Goal: Task Accomplishment & Management: Use online tool/utility

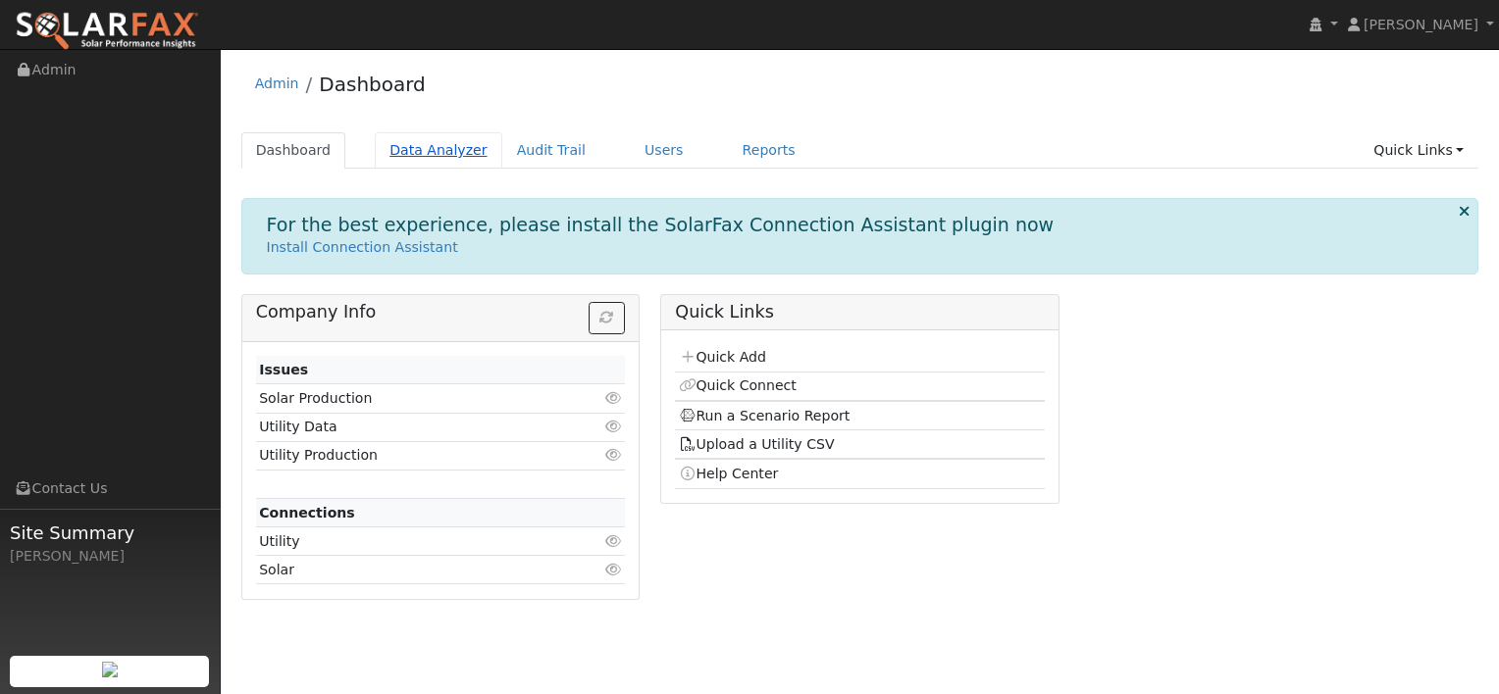
click at [439, 148] on link "Data Analyzer" at bounding box center [439, 150] width 128 height 36
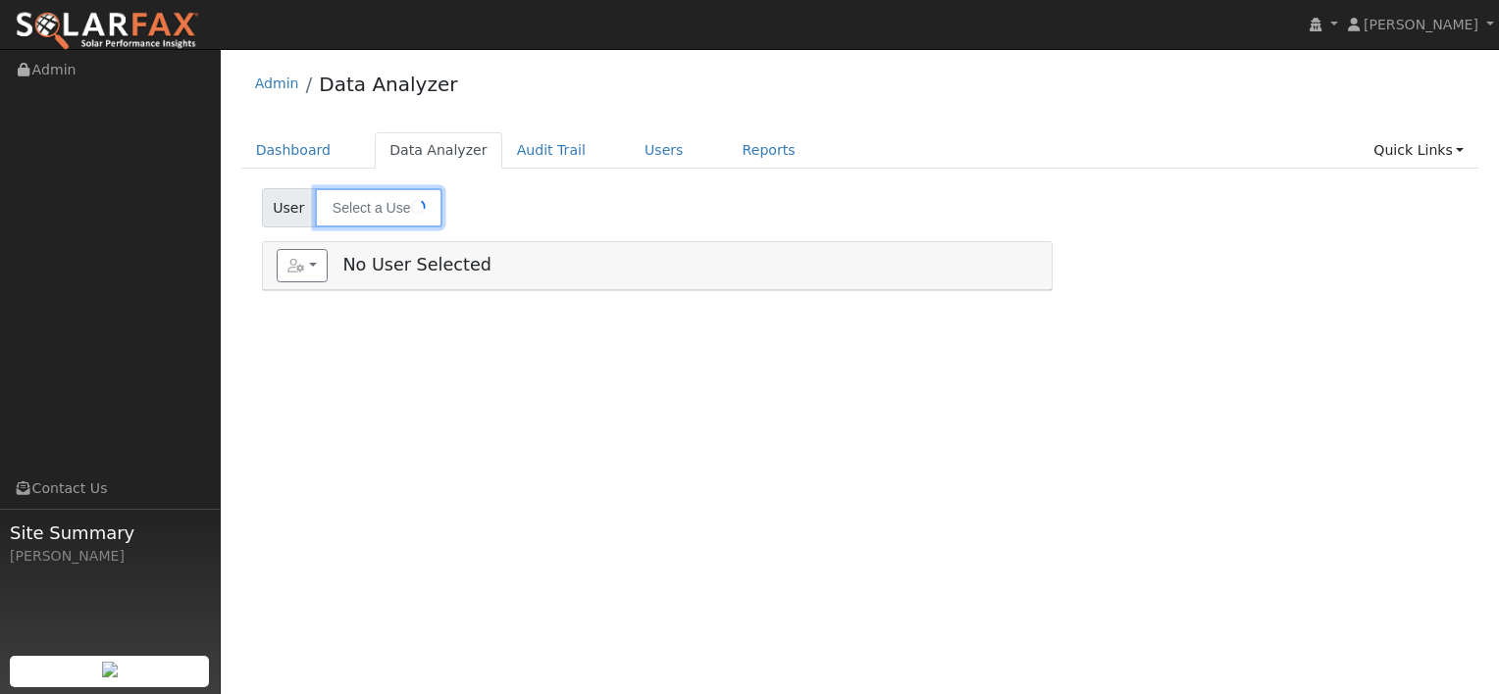
type input "[PERSON_NAME]"
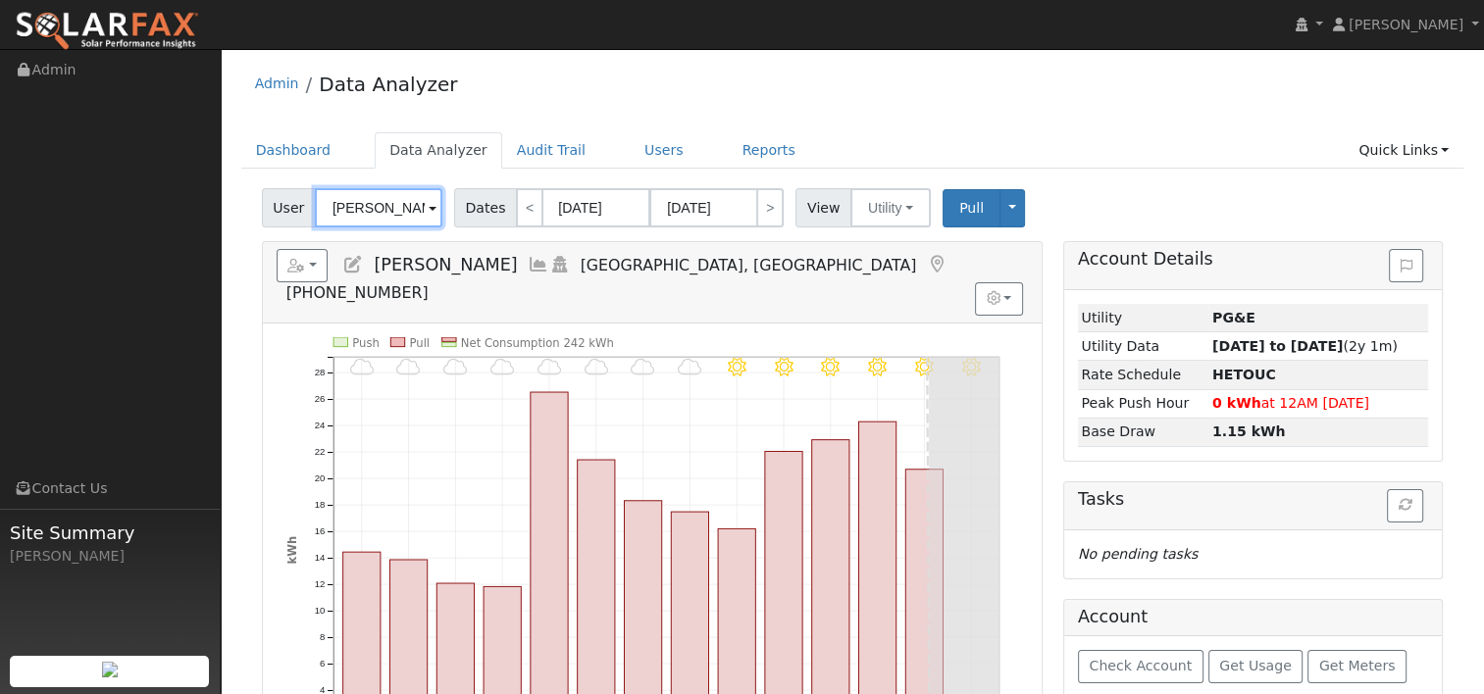
scroll to position [0, 21]
drag, startPoint x: 330, startPoint y: 204, endPoint x: 541, endPoint y: 220, distance: 212.4
click at [541, 220] on div "User [PERSON_NAME] Account Default Account Default Account [STREET_ADDRESS] Pri…" at bounding box center [852, 204] width 1189 height 46
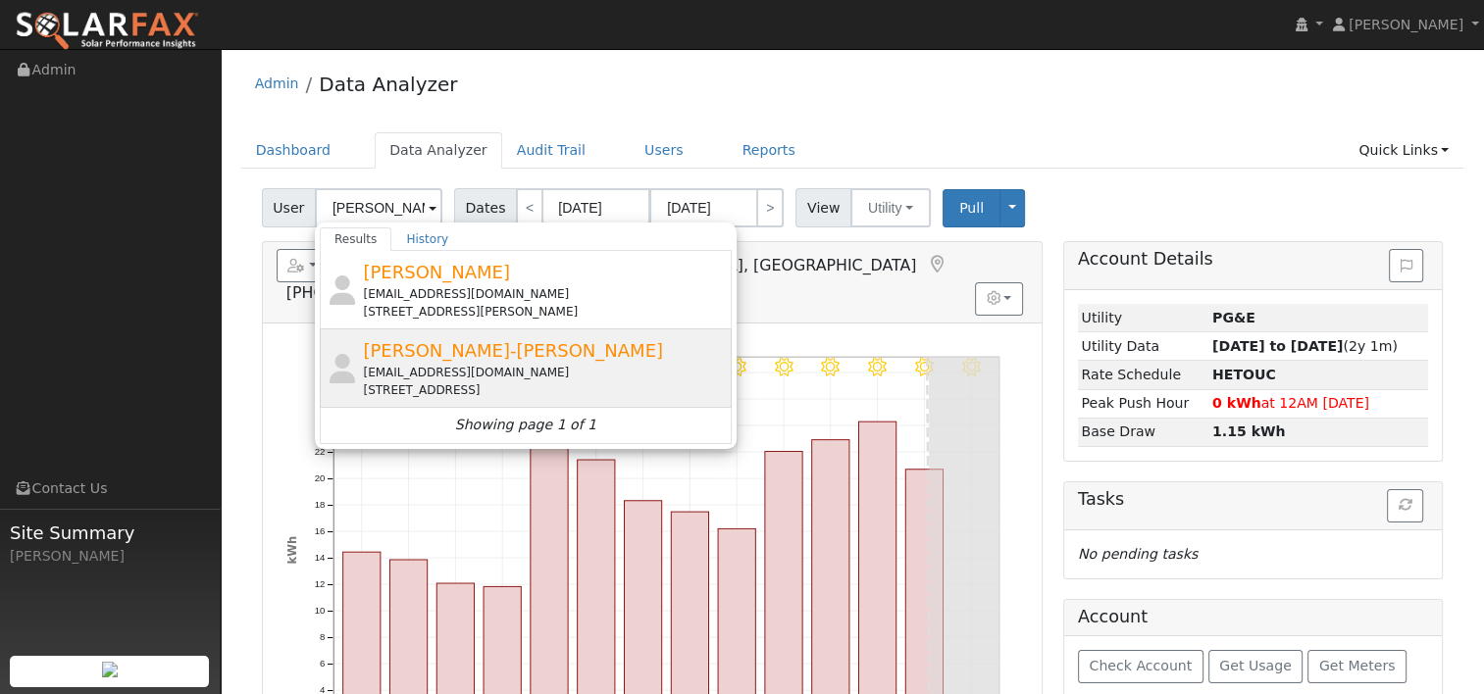
click at [453, 365] on div "[EMAIL_ADDRESS][DOMAIN_NAME]" at bounding box center [545, 373] width 364 height 18
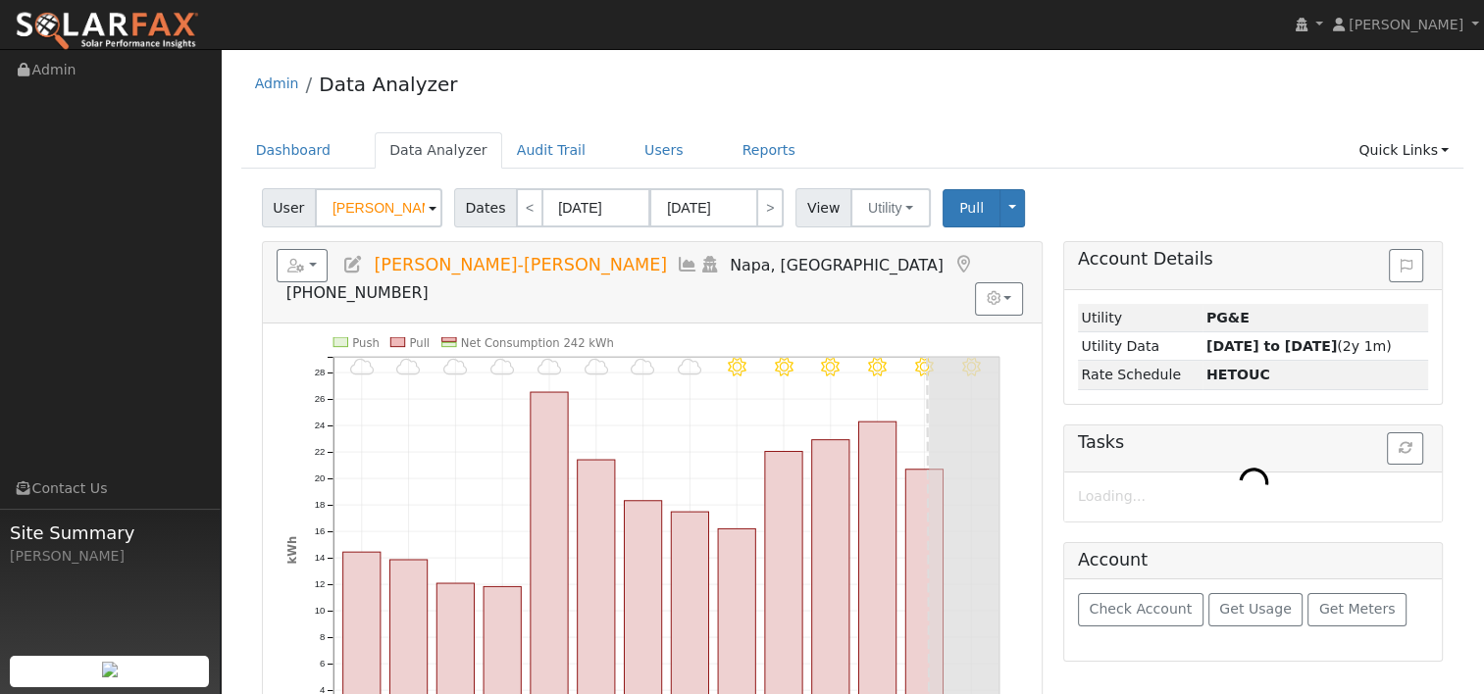
type input "[PERSON_NAME]-[PERSON_NAME]"
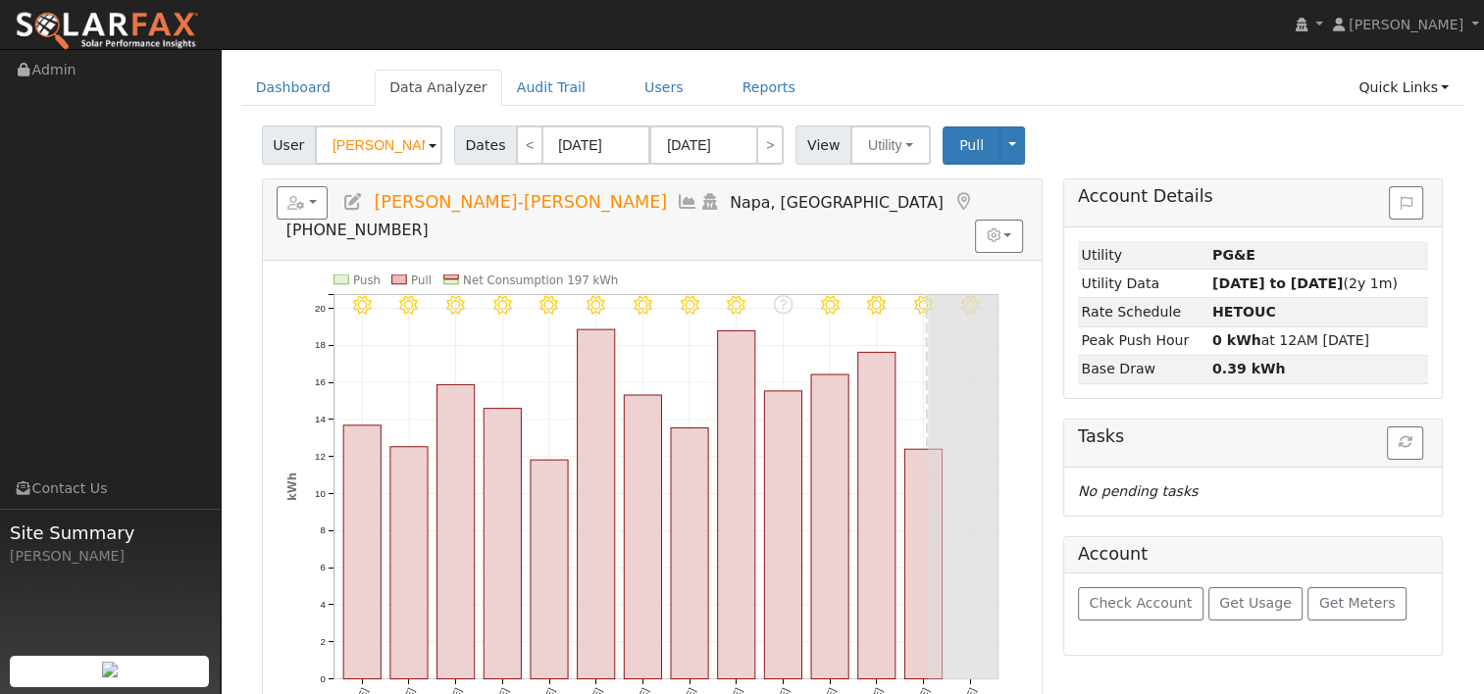
scroll to position [98, 0]
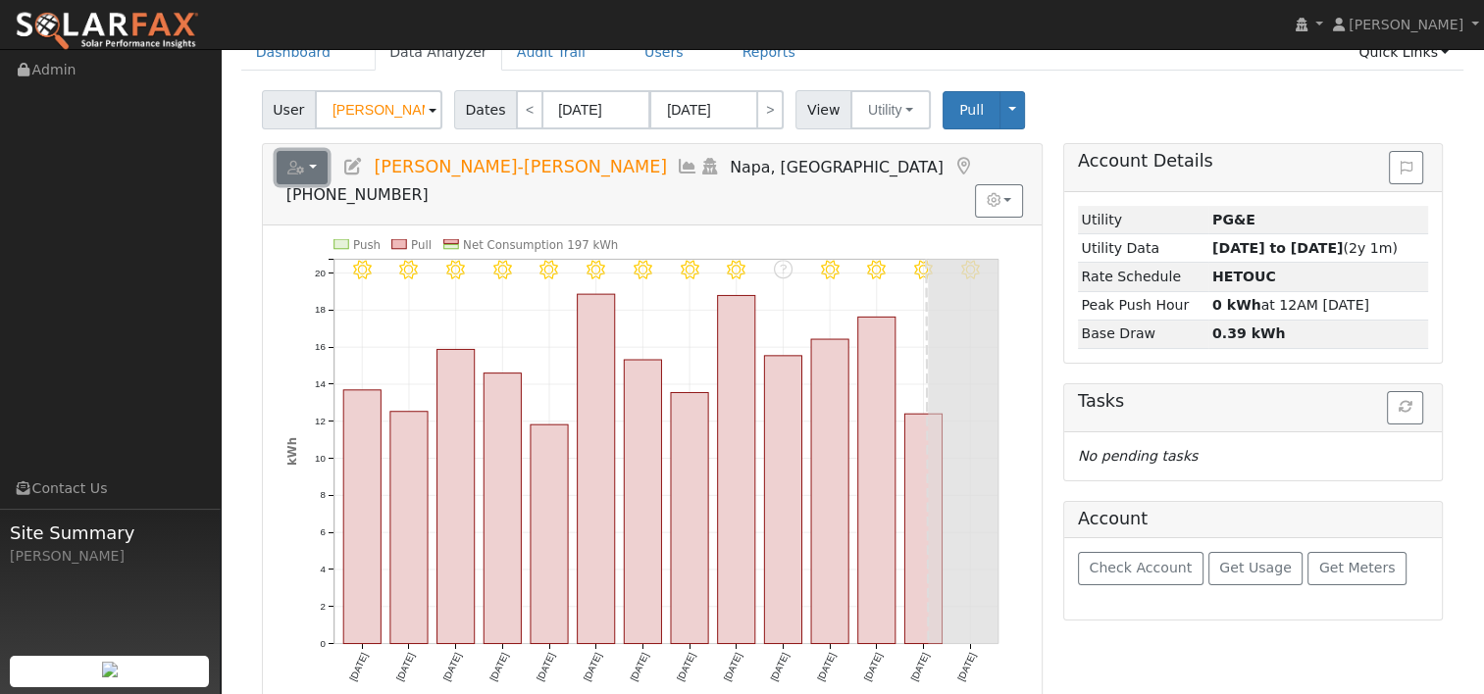
click at [321, 164] on button "button" at bounding box center [303, 167] width 52 height 33
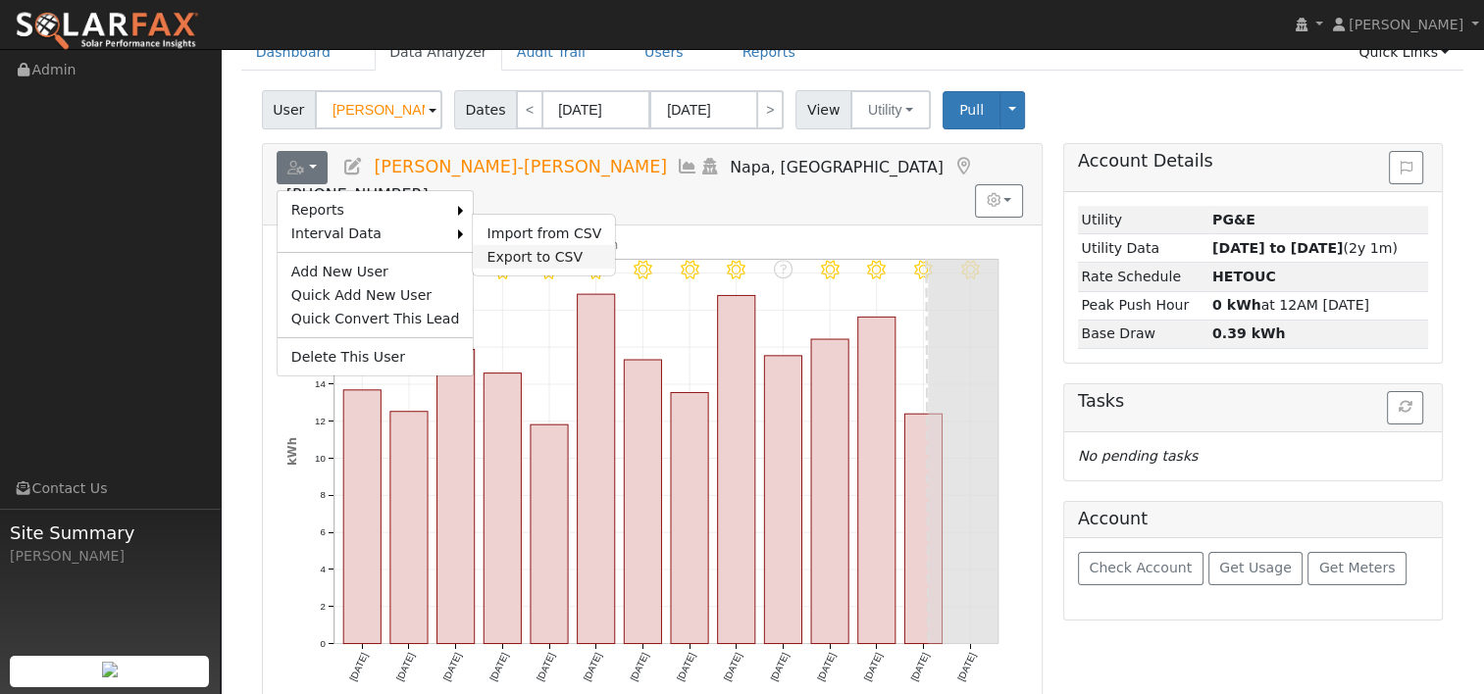
click at [510, 251] on link "Export to CSV" at bounding box center [544, 257] width 142 height 24
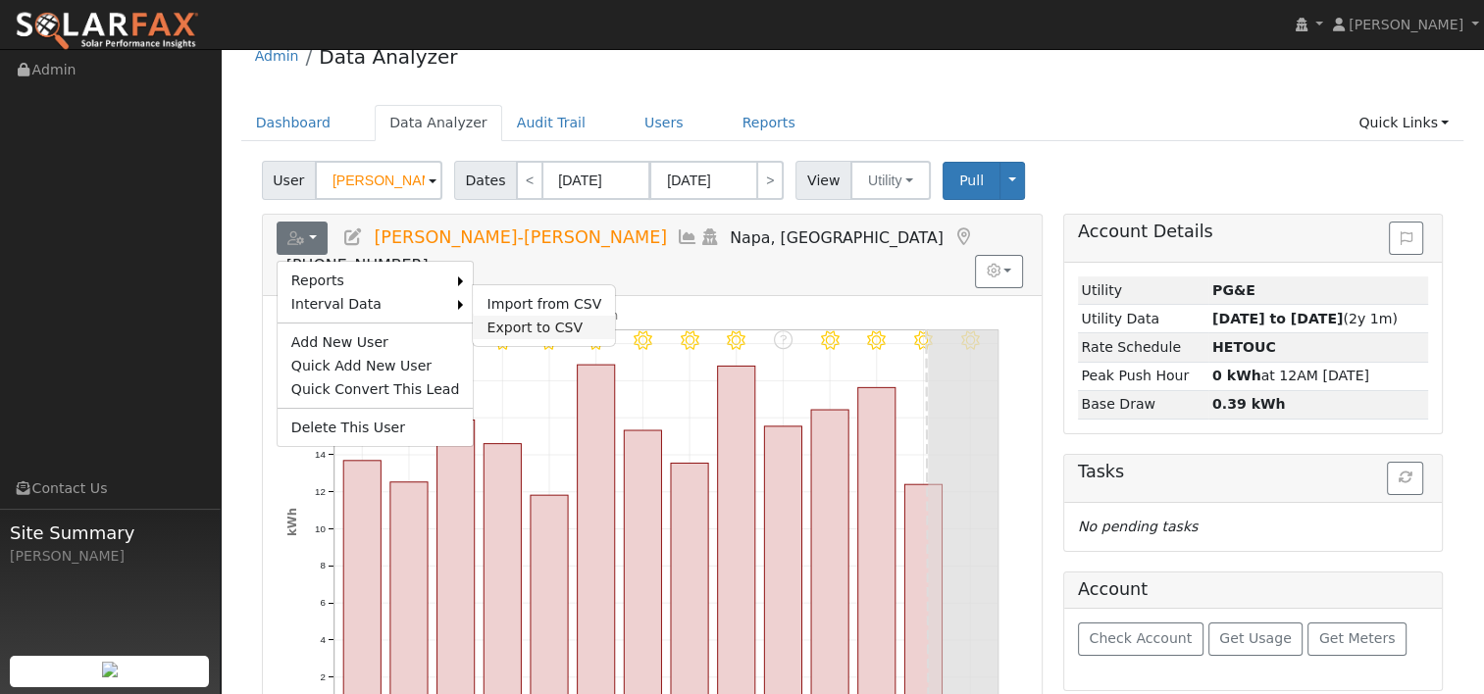
select select "7"
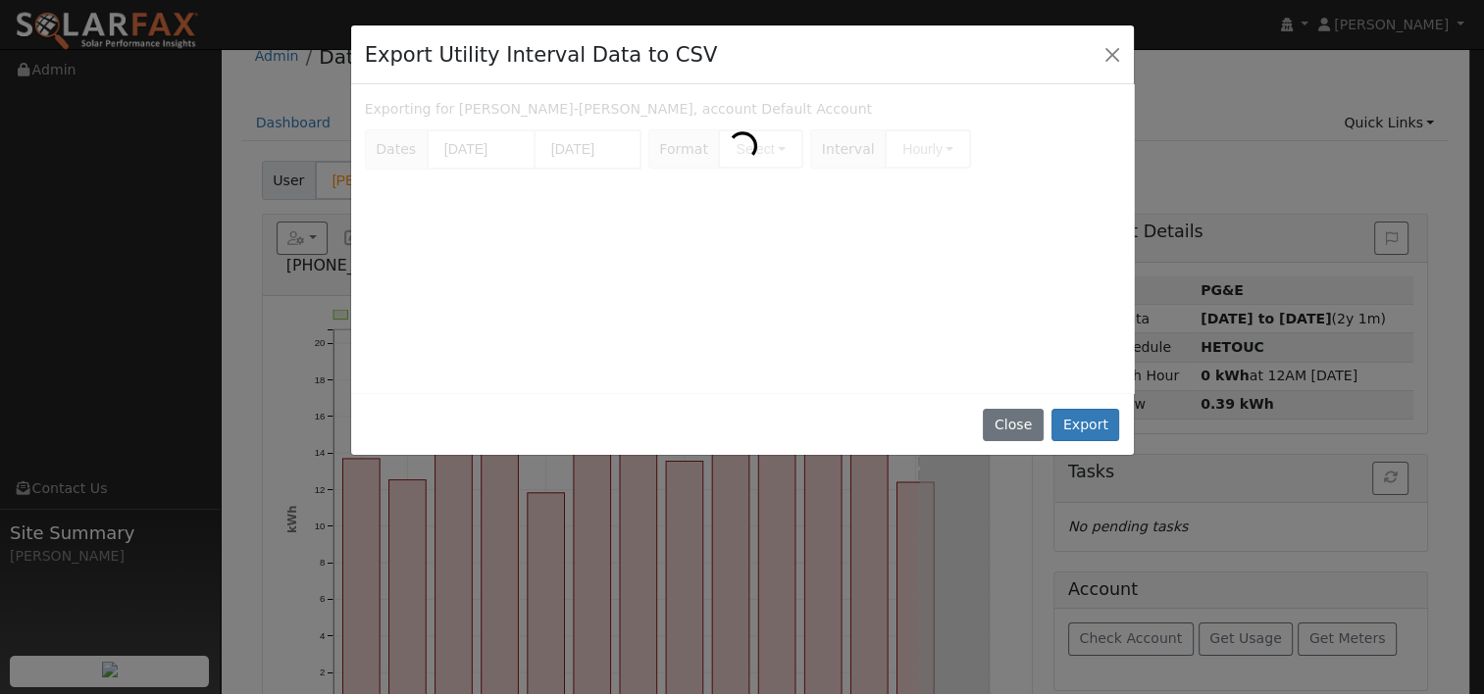
scroll to position [0, 0]
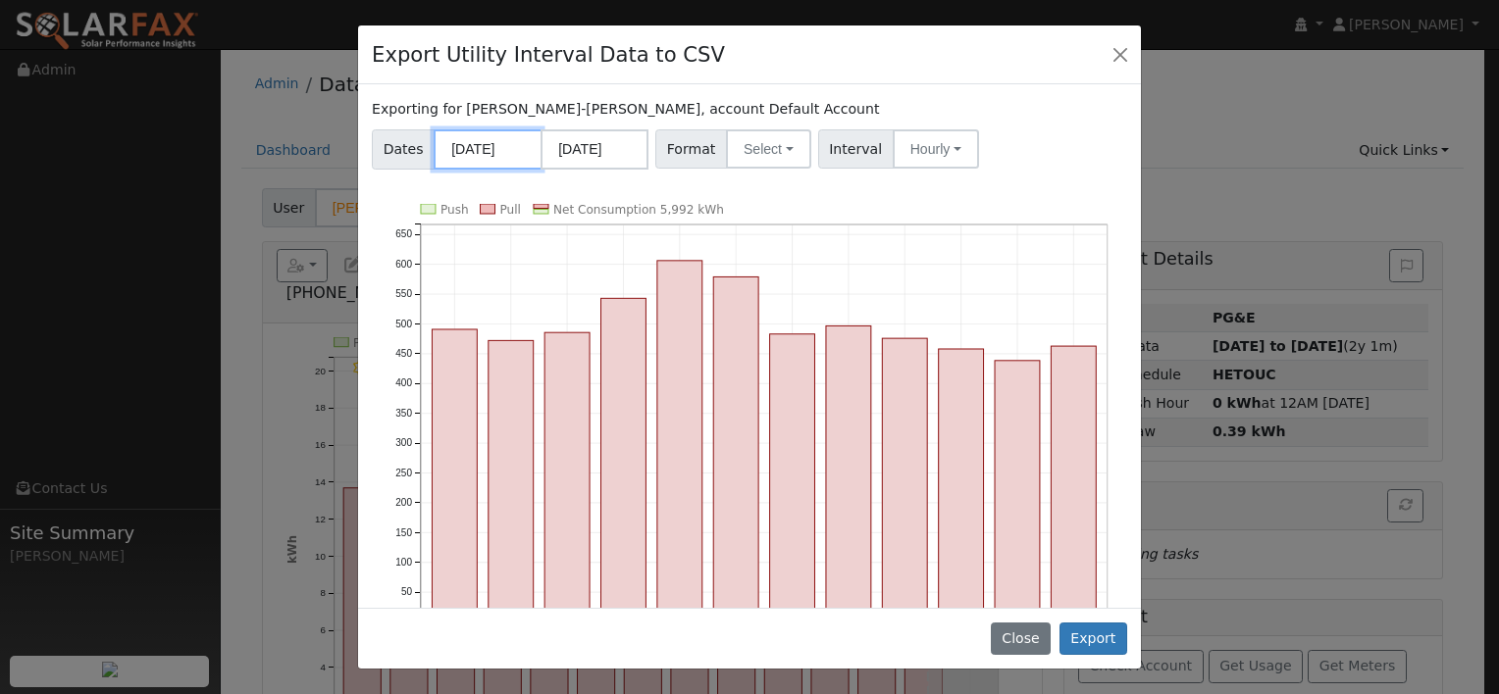
click at [481, 152] on input "08/01/2024" at bounding box center [488, 149] width 108 height 40
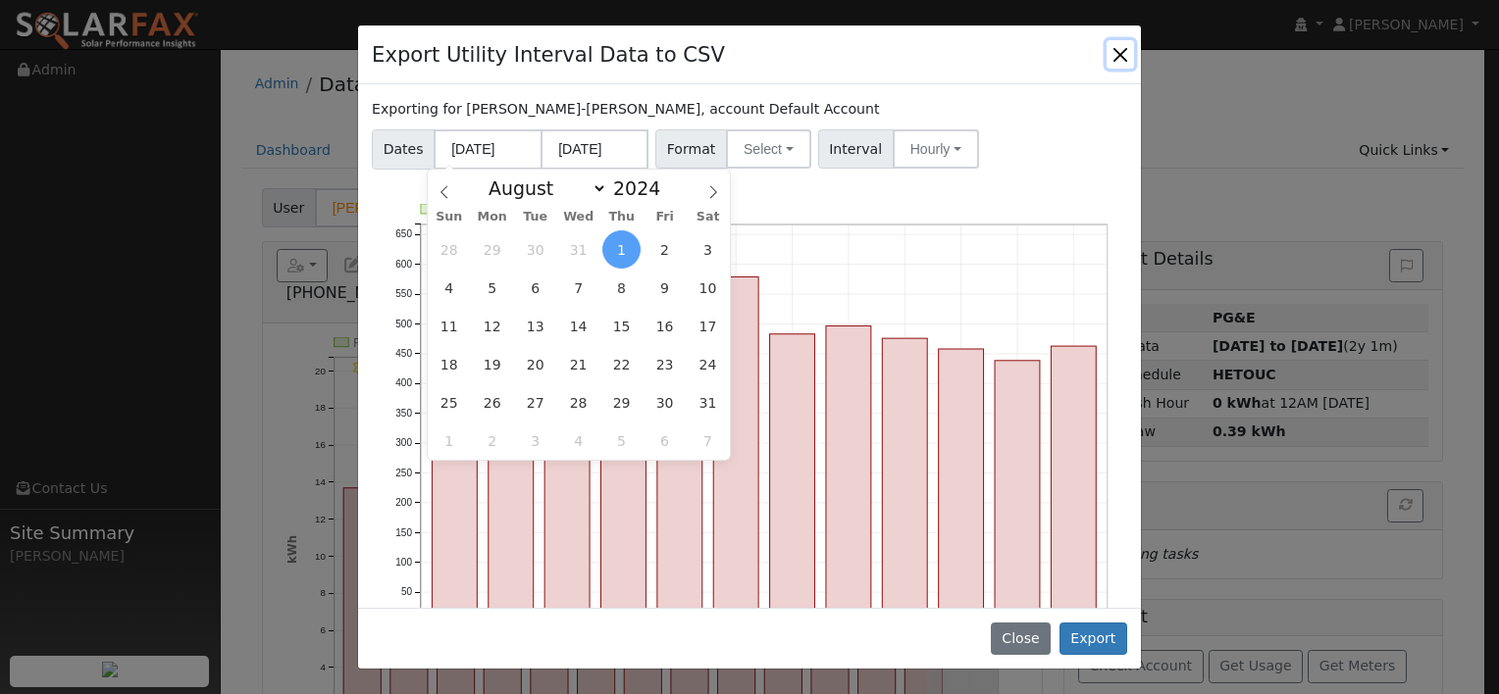
click at [706, 289] on span "10" at bounding box center [708, 288] width 38 height 38
type input "08/10/2024"
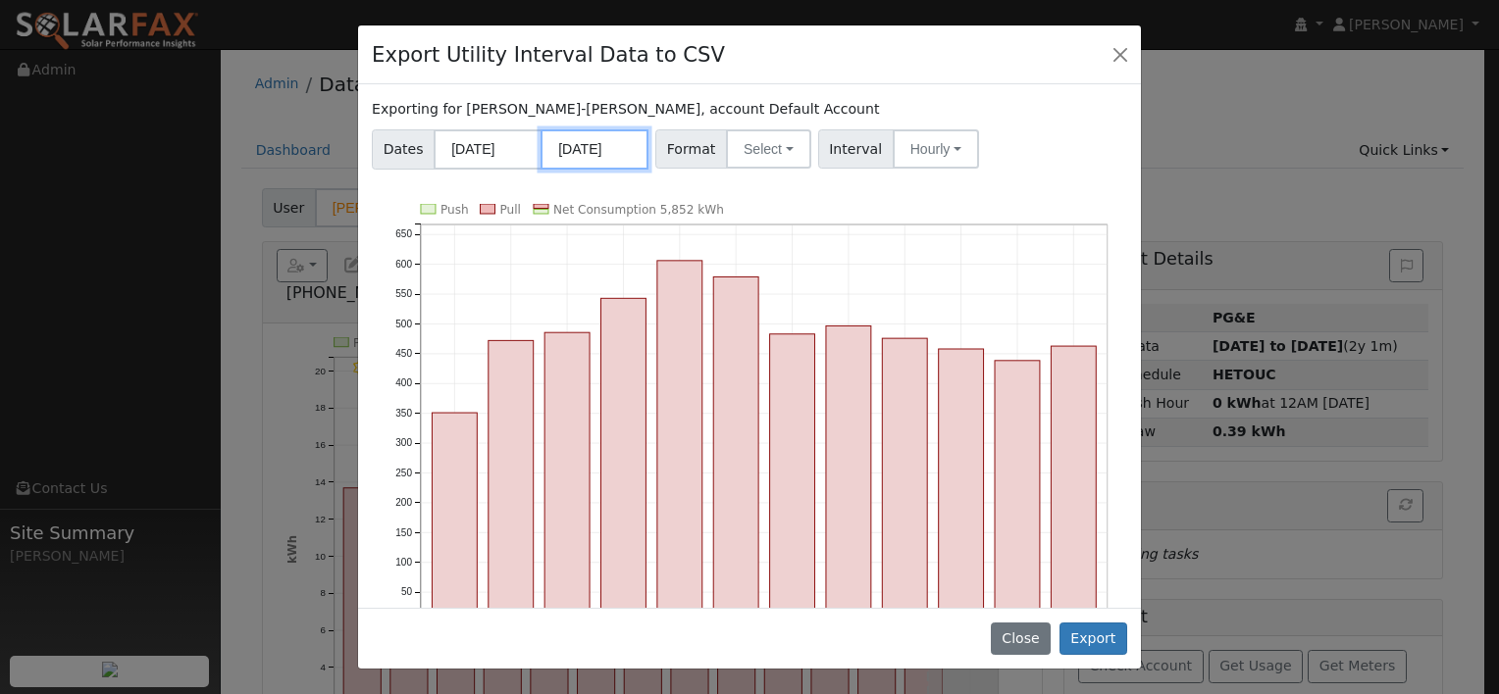
click at [600, 153] on input "07/31/2025" at bounding box center [594, 149] width 108 height 40
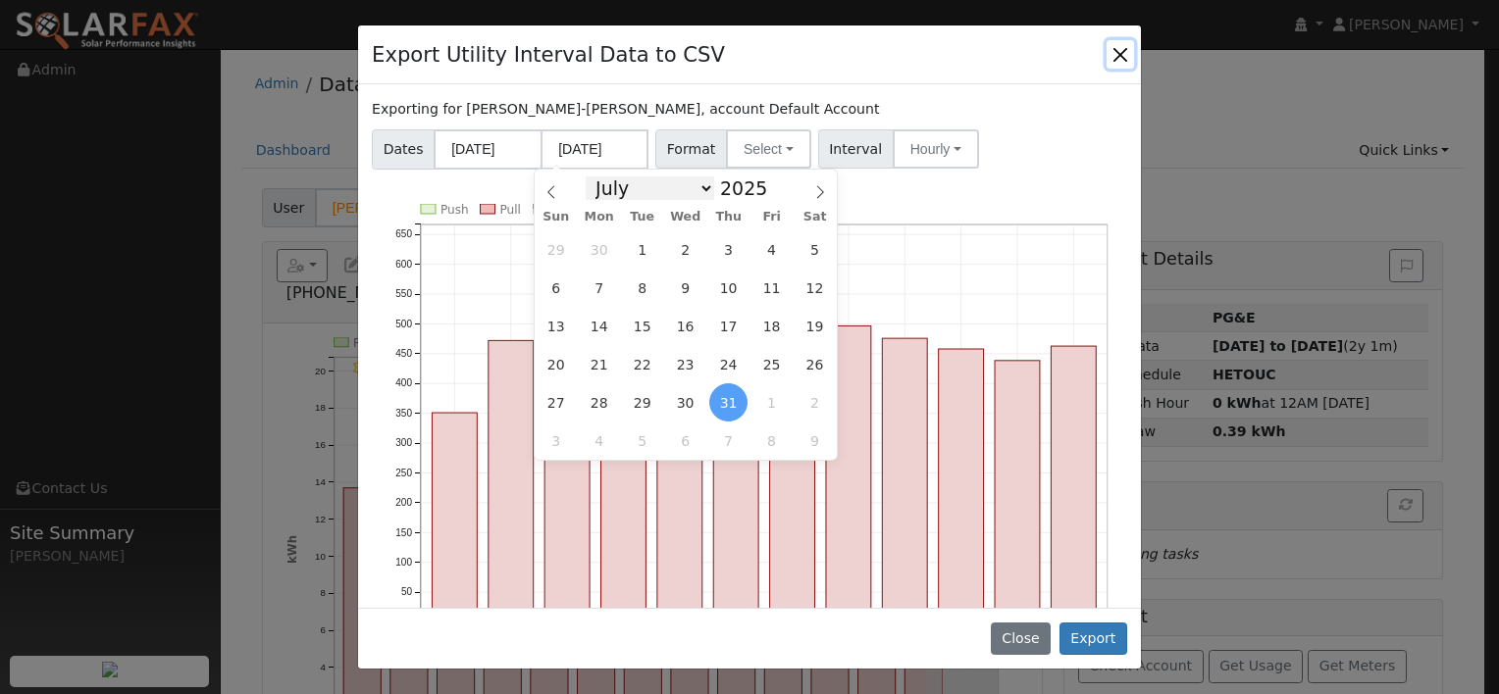
click at [700, 186] on select "January February March April May June July August September October November De…" at bounding box center [650, 189] width 128 height 24
click at [819, 192] on icon at bounding box center [820, 192] width 14 height 14
select select "7"
click at [812, 286] on span "9" at bounding box center [814, 288] width 38 height 38
type input "08/09/2025"
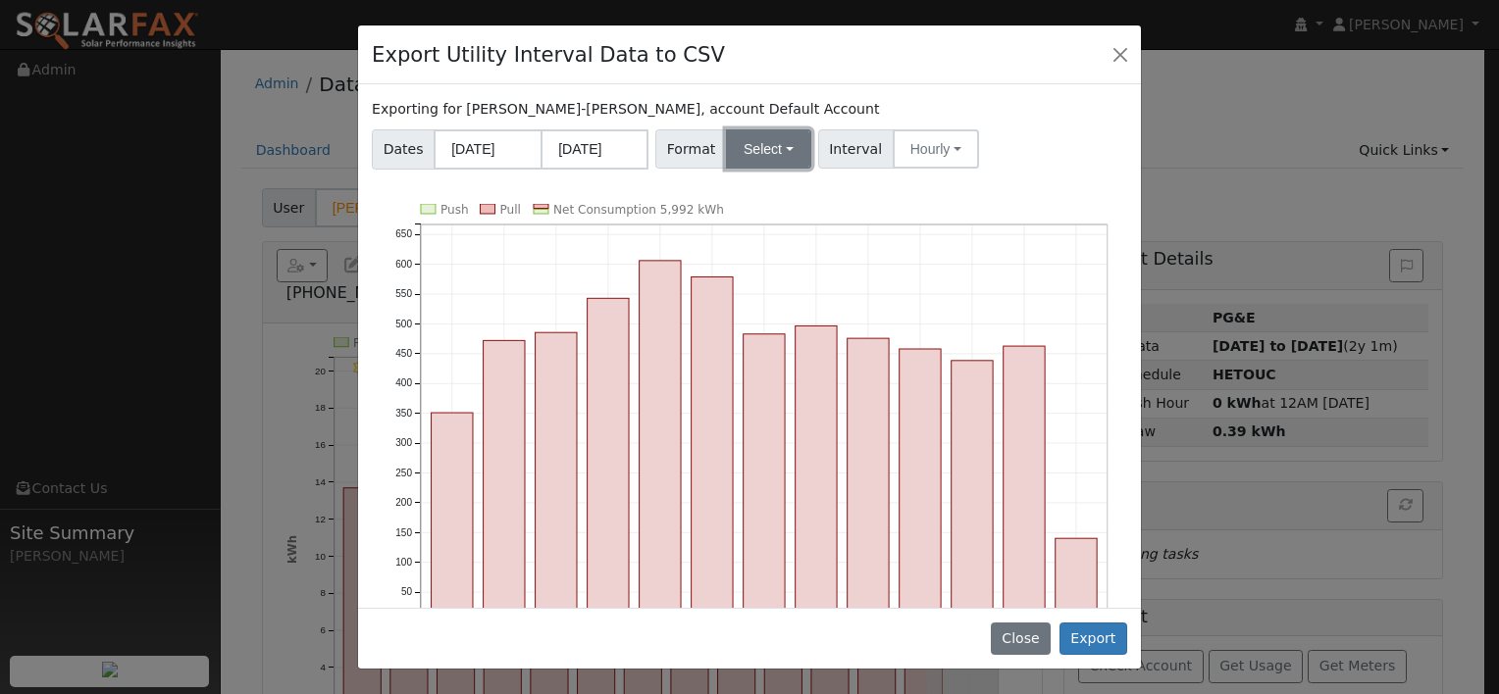
click at [773, 164] on button "Select" at bounding box center [768, 148] width 85 height 39
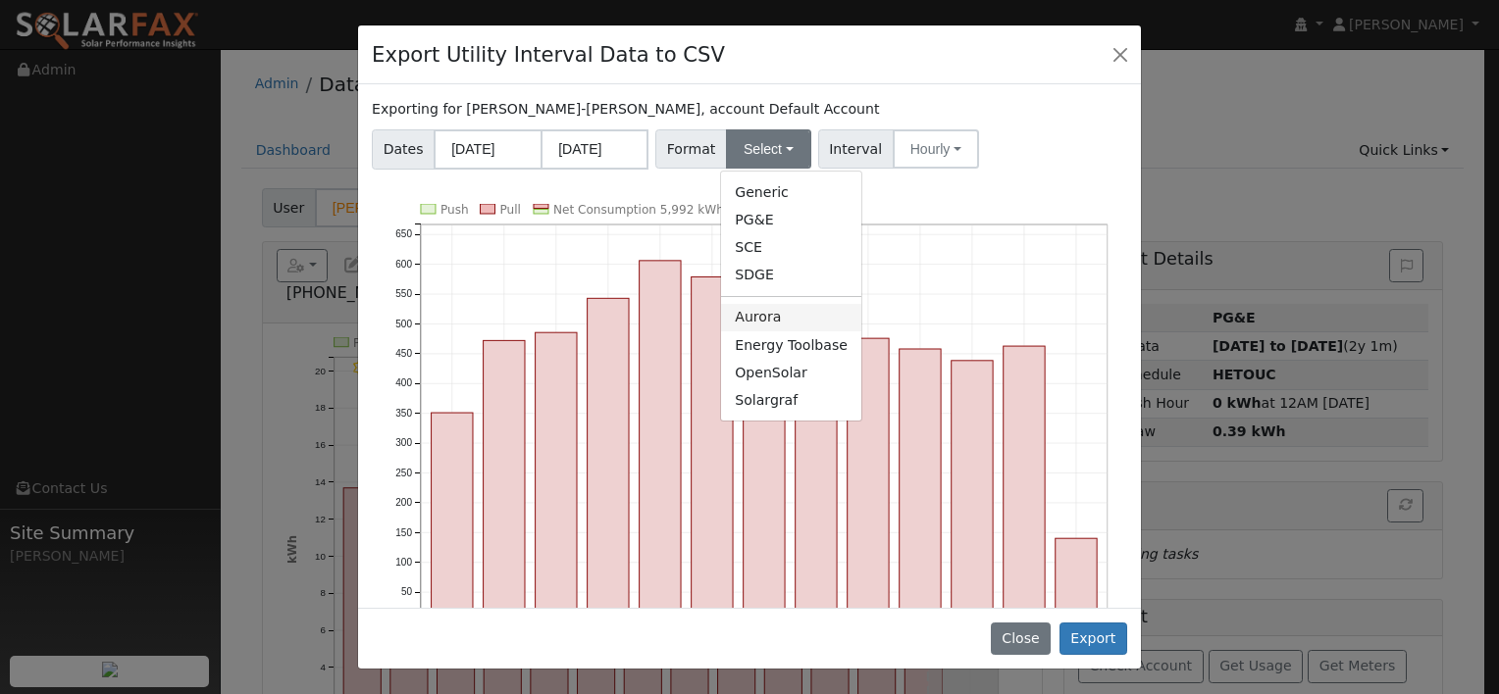
click at [777, 318] on link "Aurora" at bounding box center [791, 317] width 140 height 27
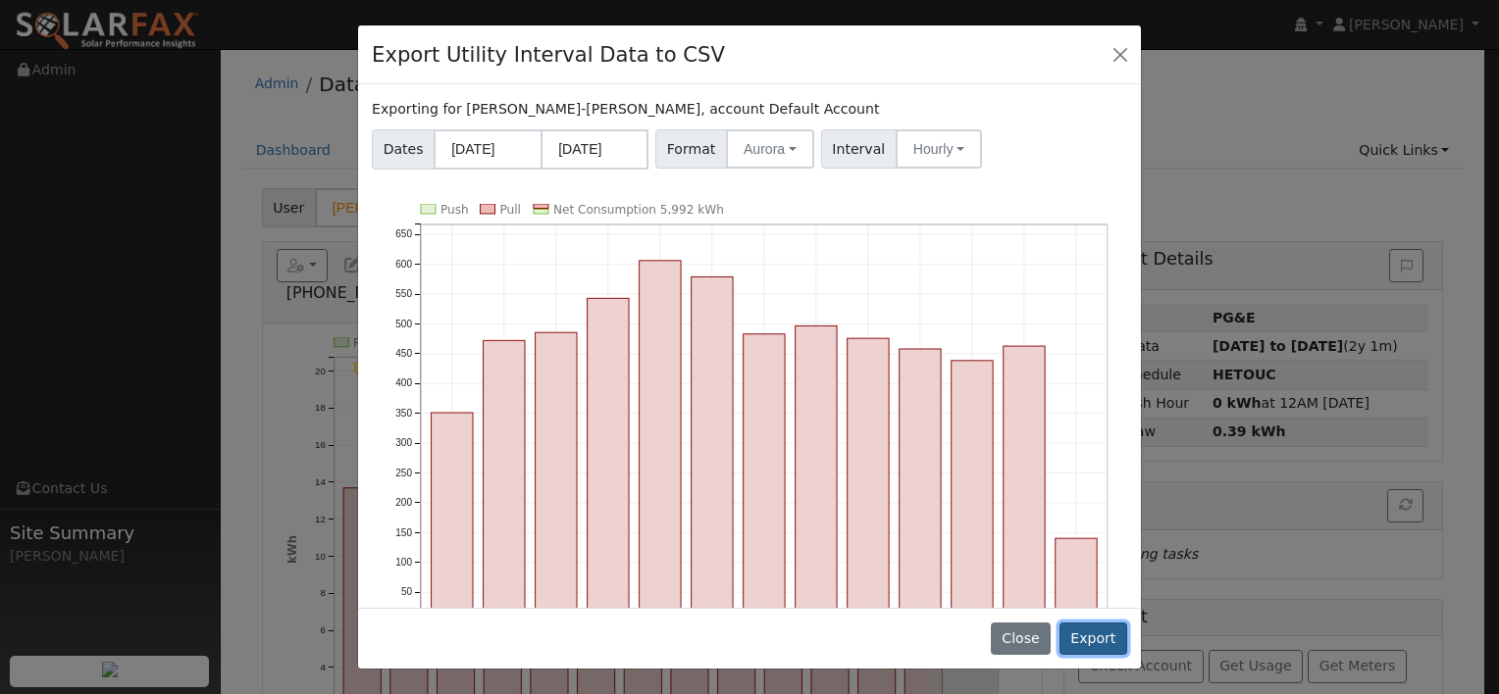
click at [1103, 638] on button "Export" at bounding box center [1093, 639] width 68 height 33
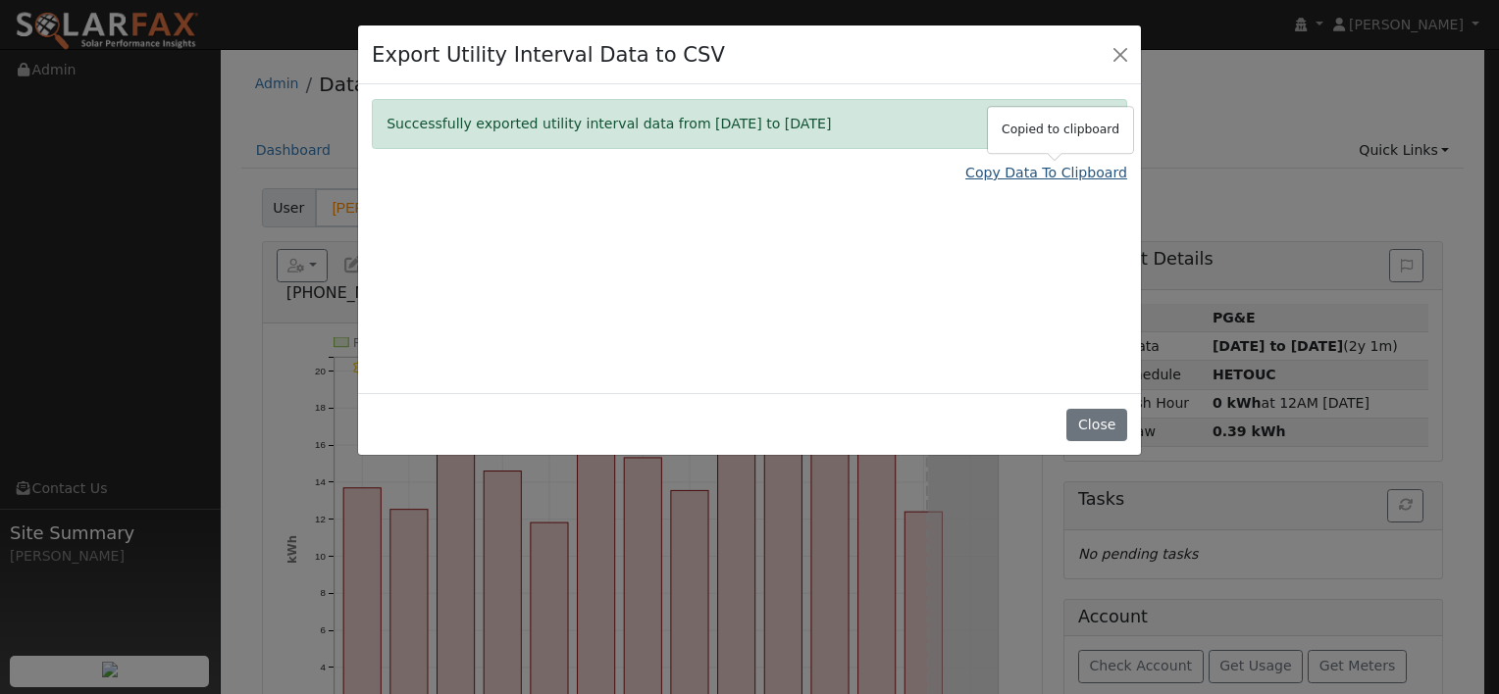
click at [998, 171] on link "Copy Data To Clipboard" at bounding box center [1046, 173] width 162 height 21
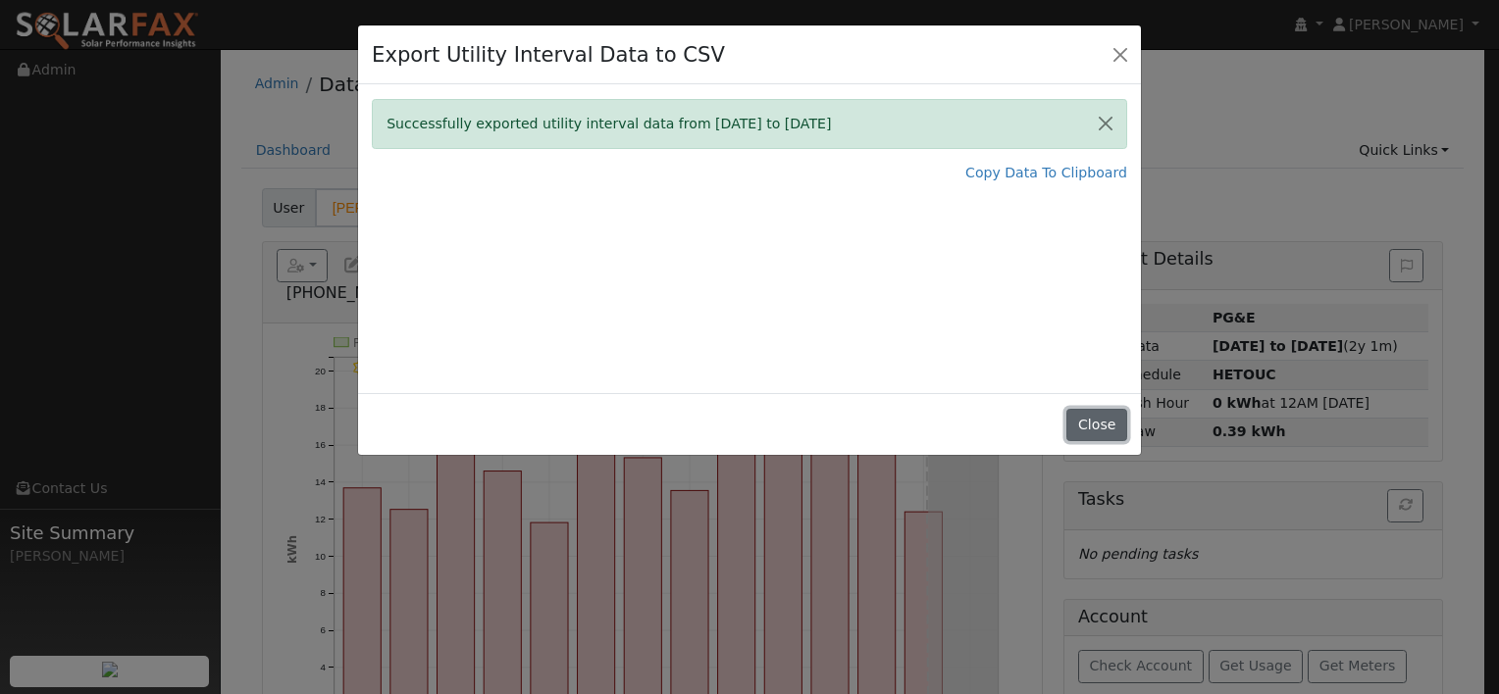
click at [1094, 419] on button "Close" at bounding box center [1096, 425] width 60 height 33
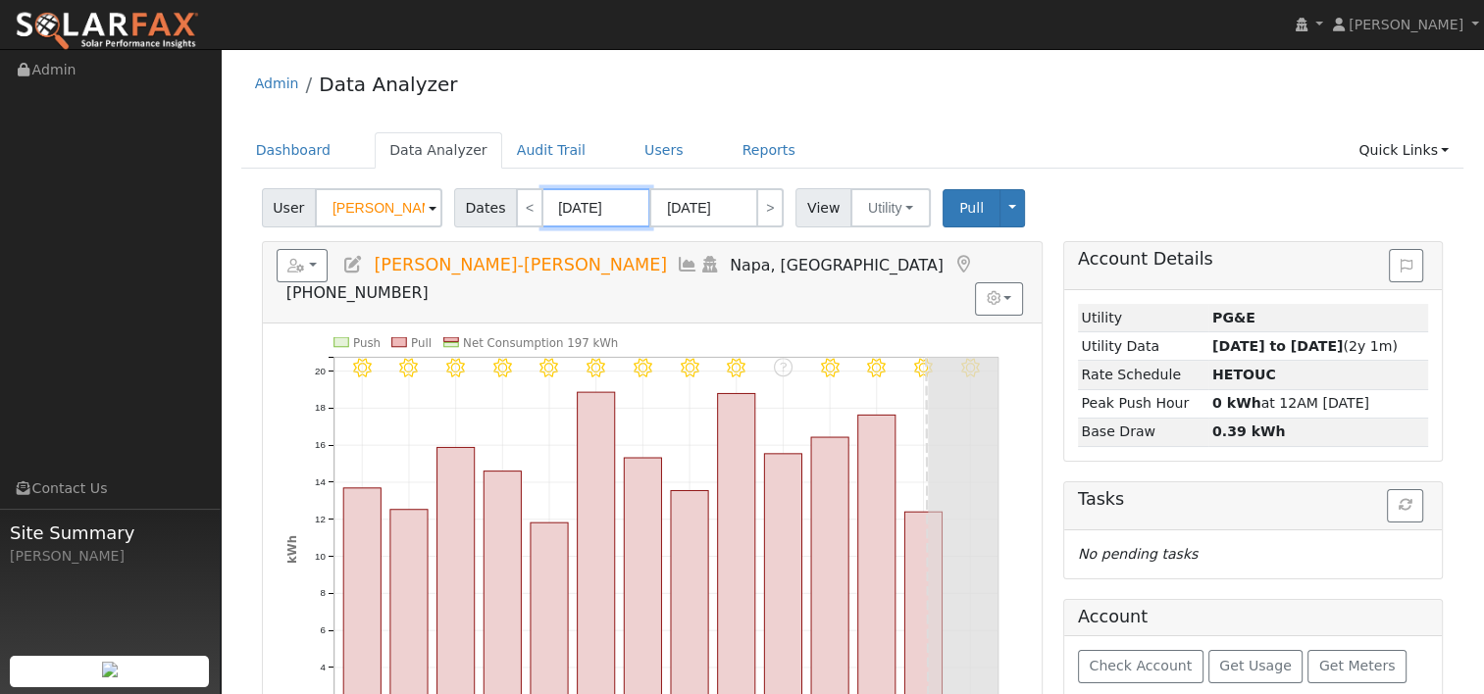
click at [575, 208] on input "07/28/2025" at bounding box center [596, 207] width 108 height 39
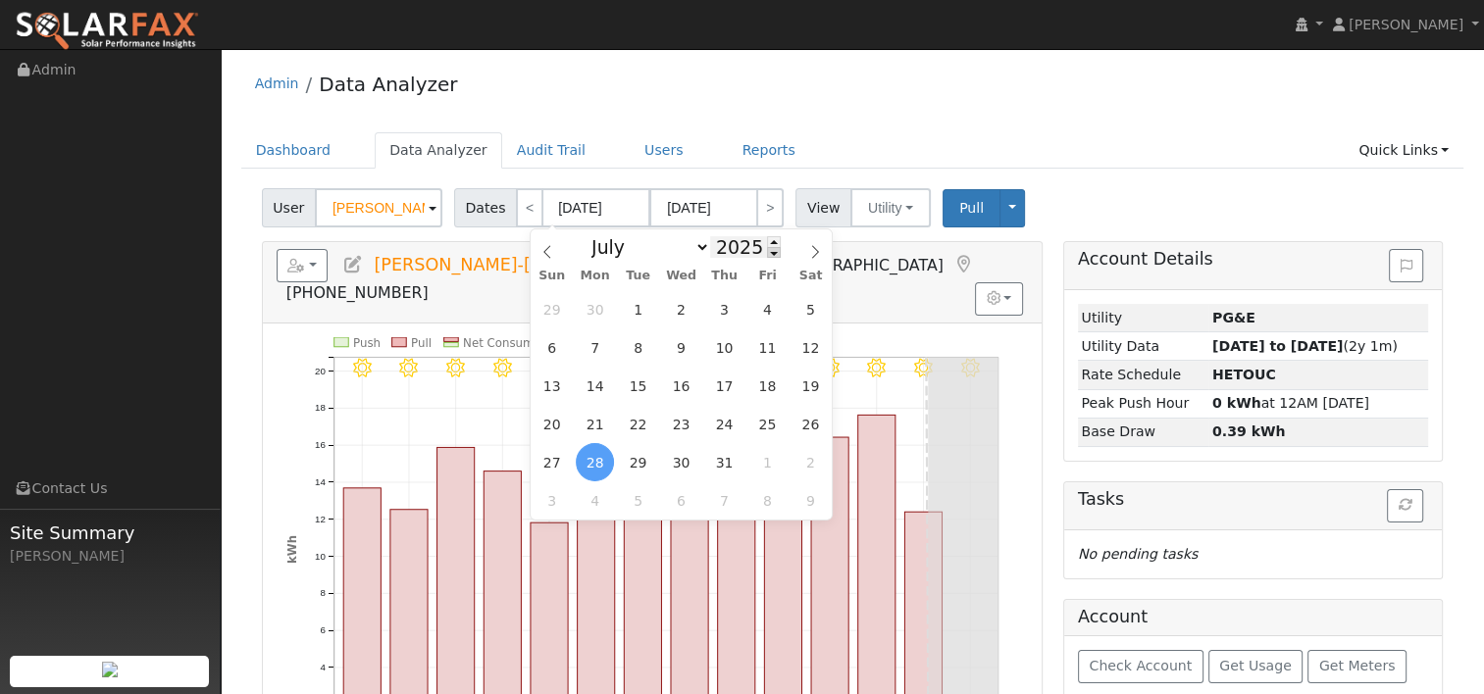
click at [767, 254] on span at bounding box center [774, 252] width 14 height 11
type input "2024"
click at [813, 252] on icon at bounding box center [815, 252] width 14 height 14
select select "7"
click at [817, 349] on span "10" at bounding box center [811, 348] width 38 height 38
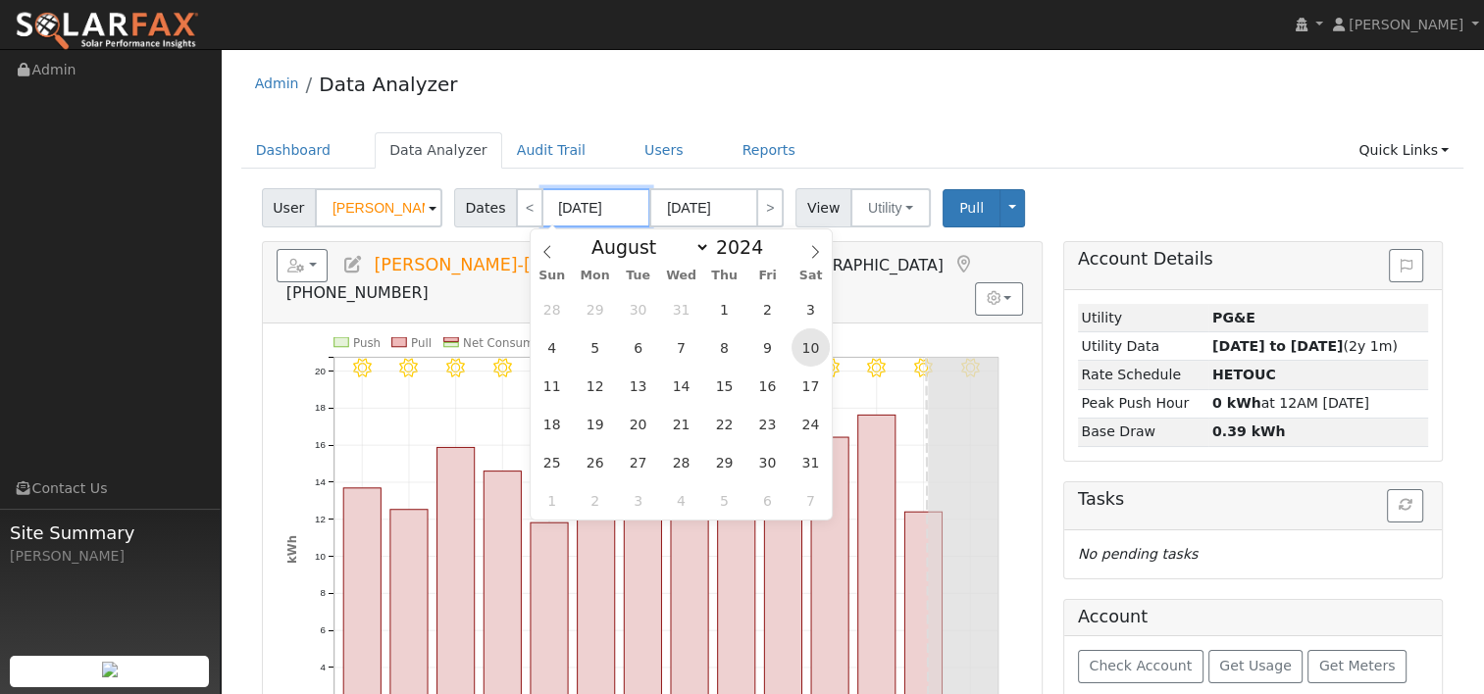
type input "08/10/2024"
type input "08/23/2024"
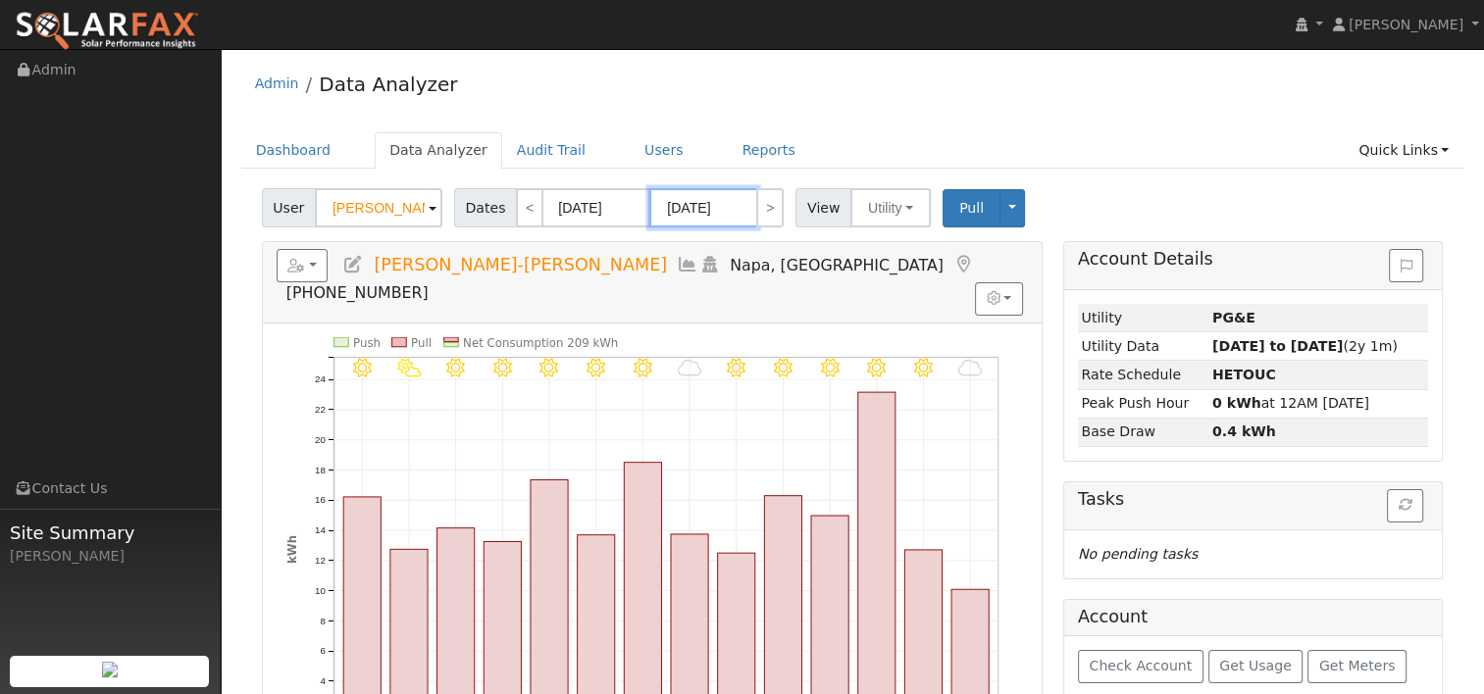
click at [727, 202] on input "08/23/2024" at bounding box center [703, 207] width 108 height 39
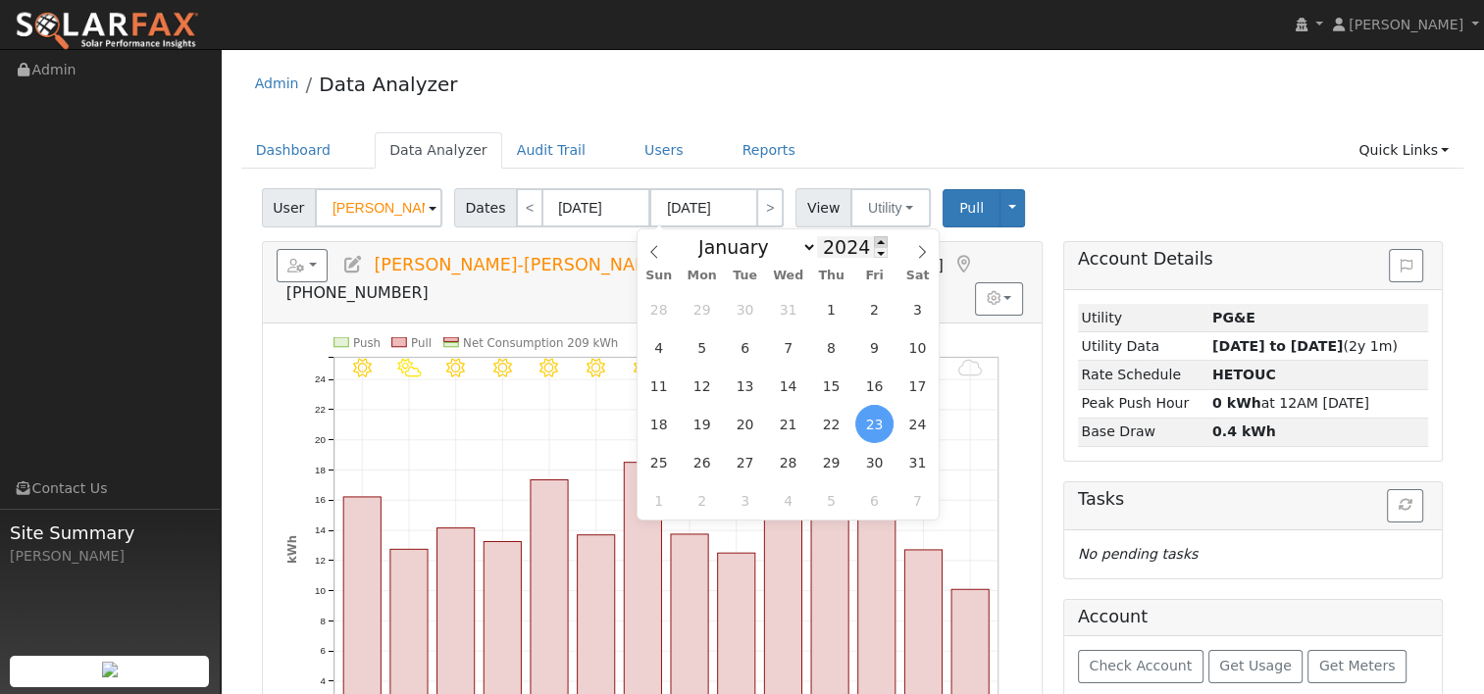
click at [874, 240] on span at bounding box center [881, 241] width 14 height 11
type input "2025"
click at [922, 353] on span "9" at bounding box center [917, 348] width 38 height 38
type input "08/09/2025"
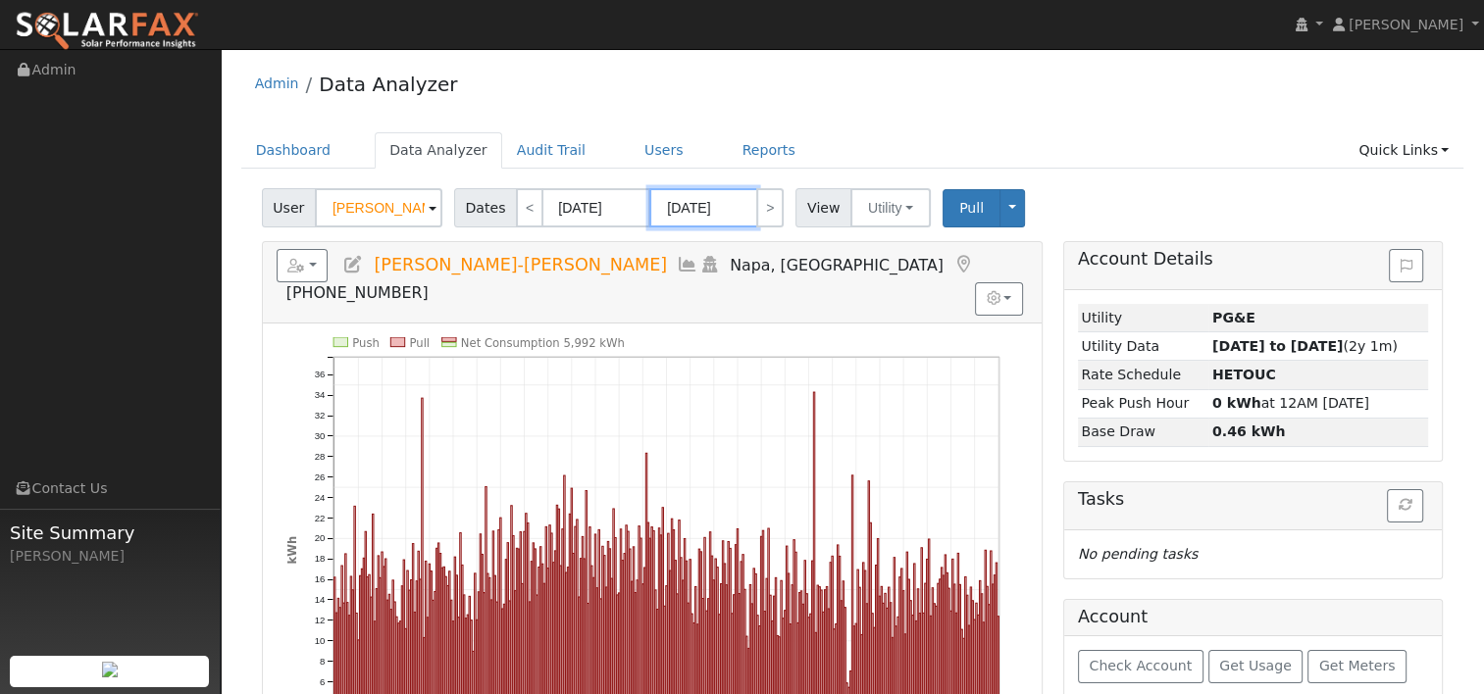
scroll to position [98, 0]
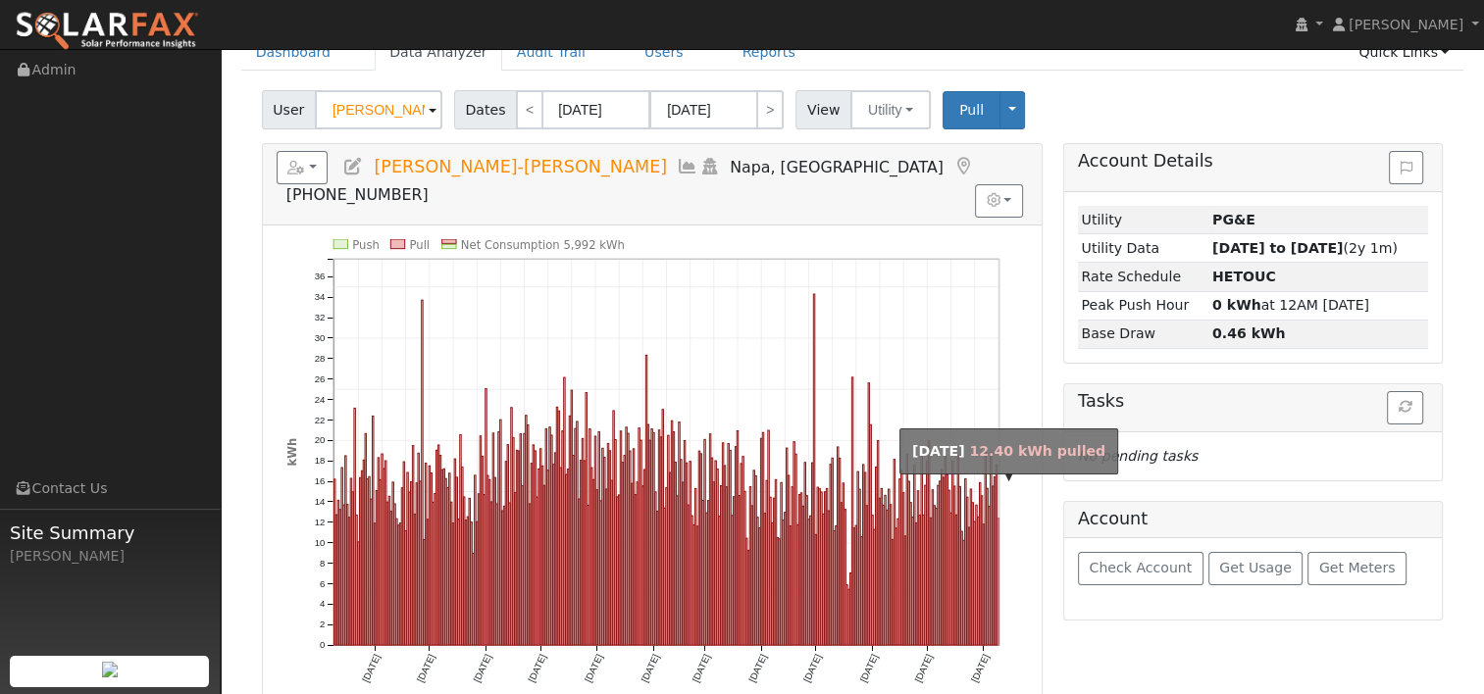
click at [998, 518] on rect "onclick=""" at bounding box center [998, 581] width 1 height 127
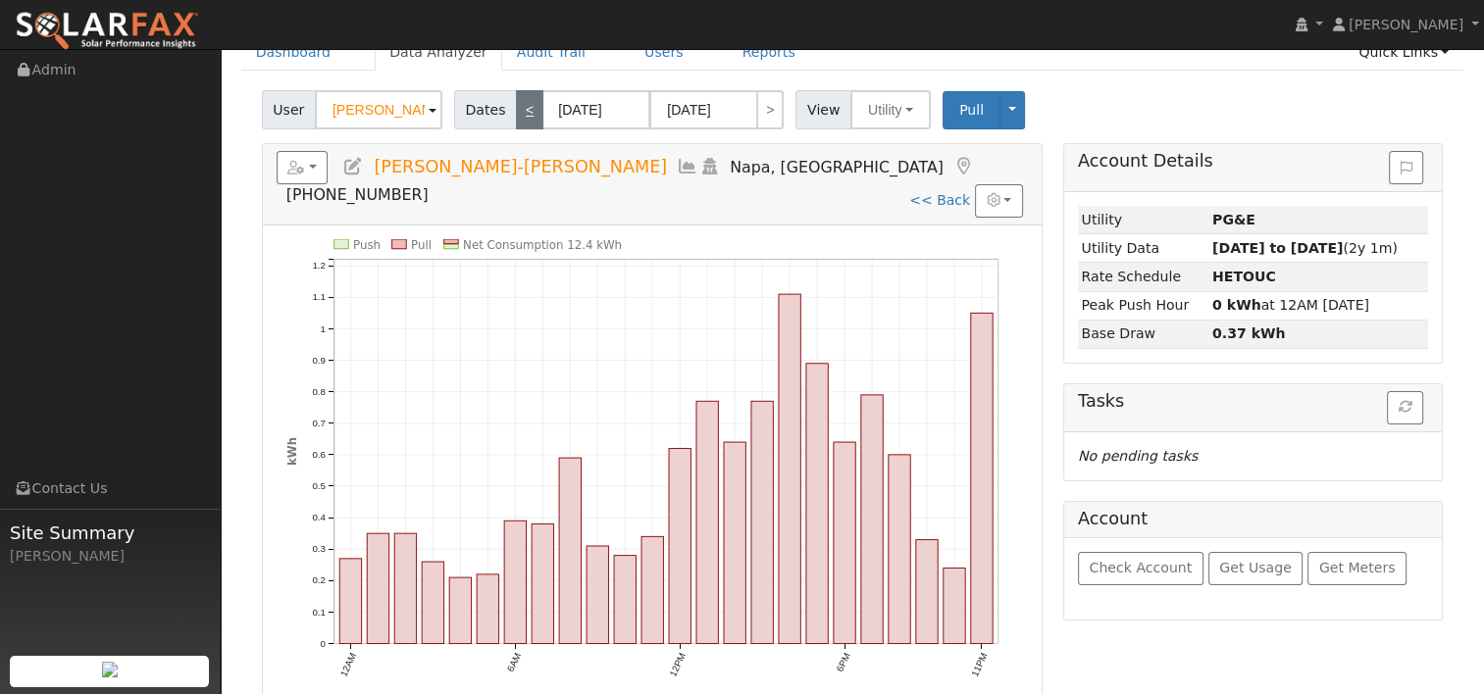
click at [518, 102] on link "<" at bounding box center [529, 109] width 27 height 39
type input "08/08/2025"
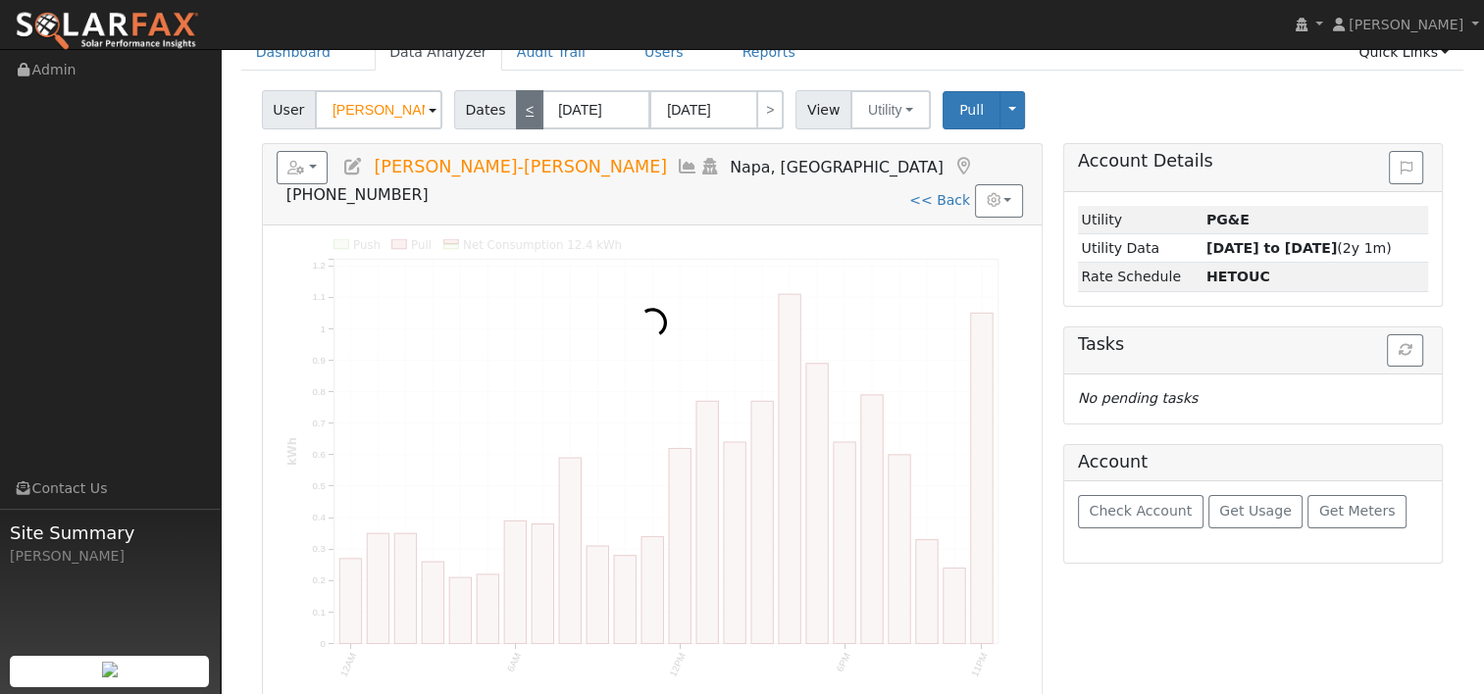
scroll to position [0, 0]
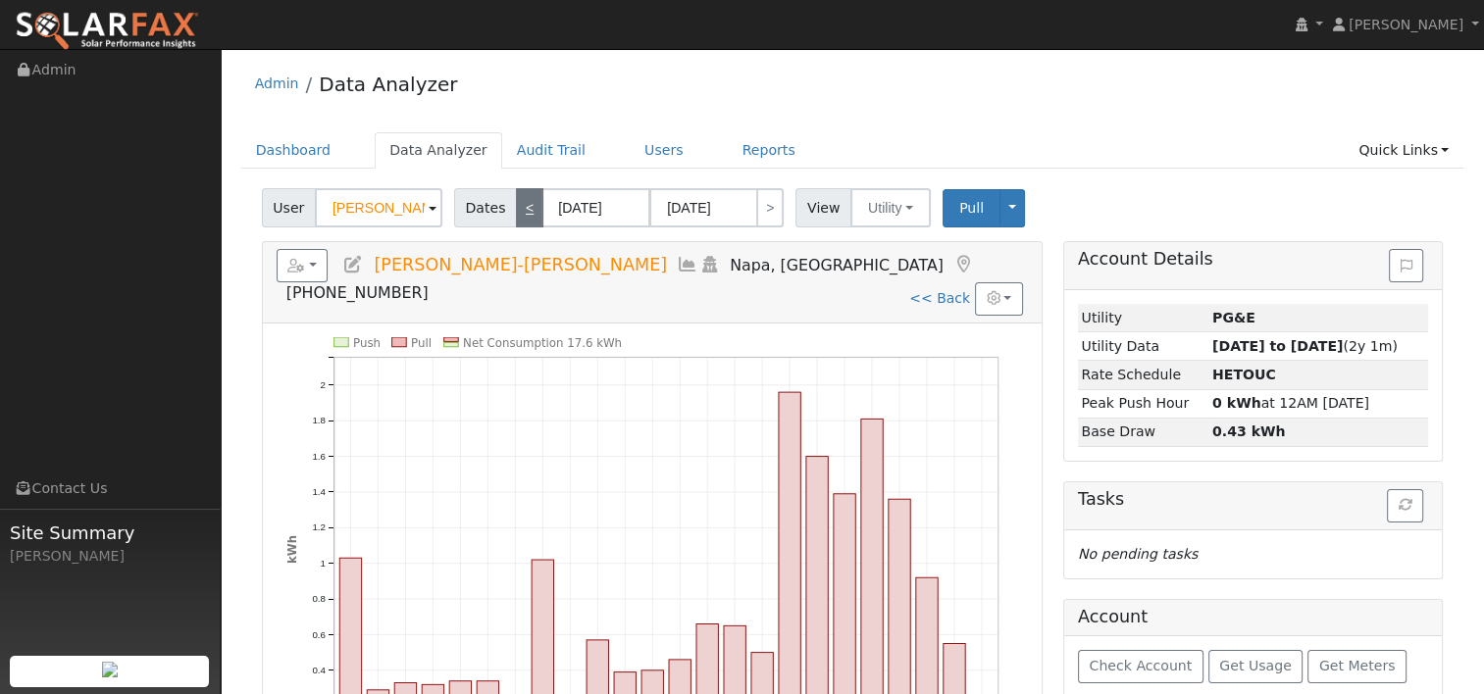
click at [518, 102] on div "Admin Data Analyzer" at bounding box center [852, 89] width 1223 height 60
click at [519, 207] on link "<" at bounding box center [529, 207] width 27 height 39
type input "08/07/2025"
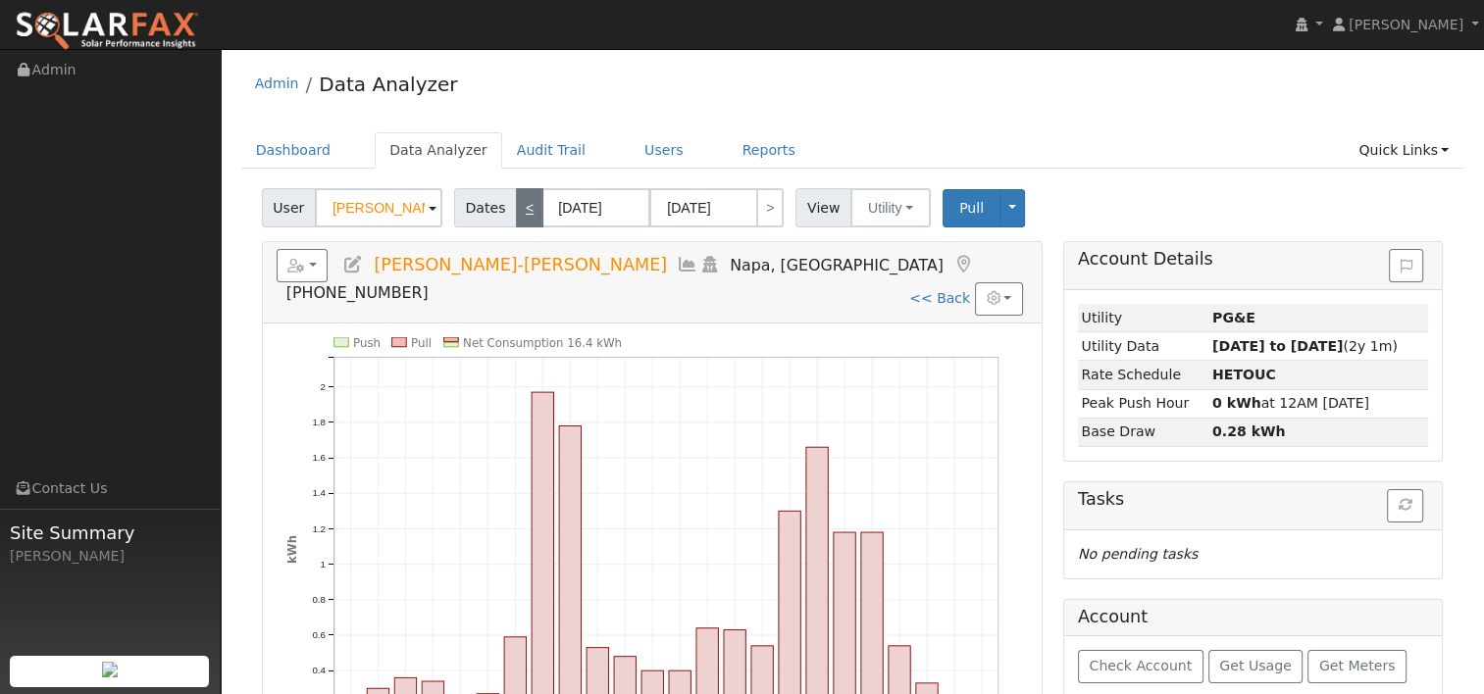
click at [519, 207] on link "<" at bounding box center [529, 207] width 27 height 39
type input "08/06/2025"
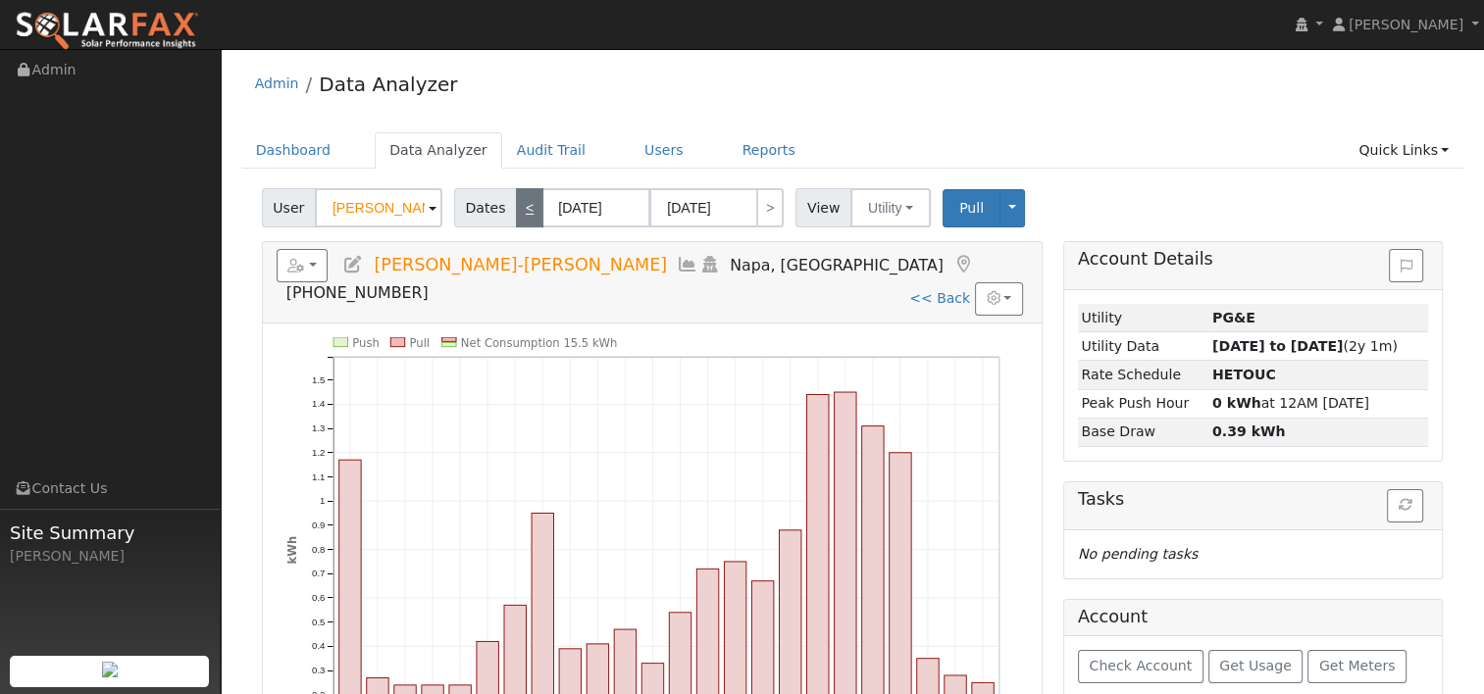
click at [519, 207] on link "<" at bounding box center [529, 207] width 27 height 39
type input "08/05/2025"
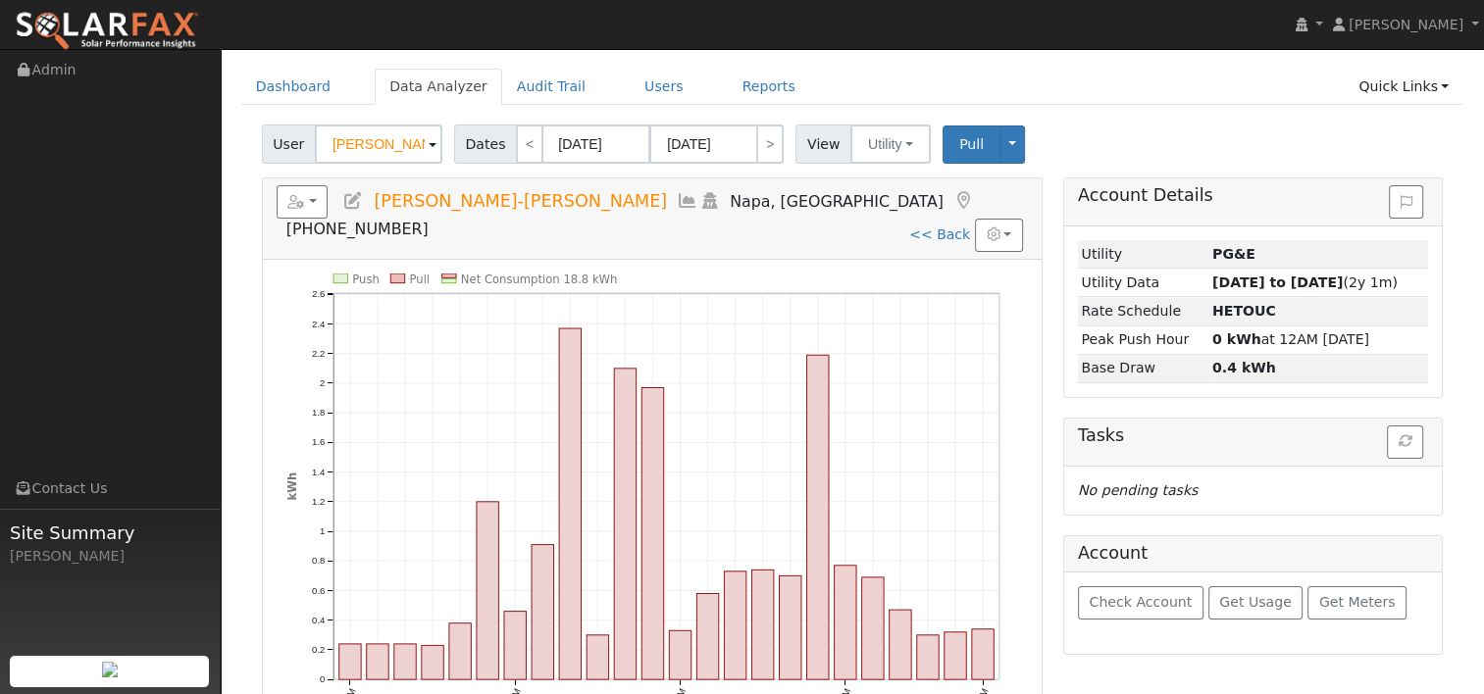
scroll to position [98, 0]
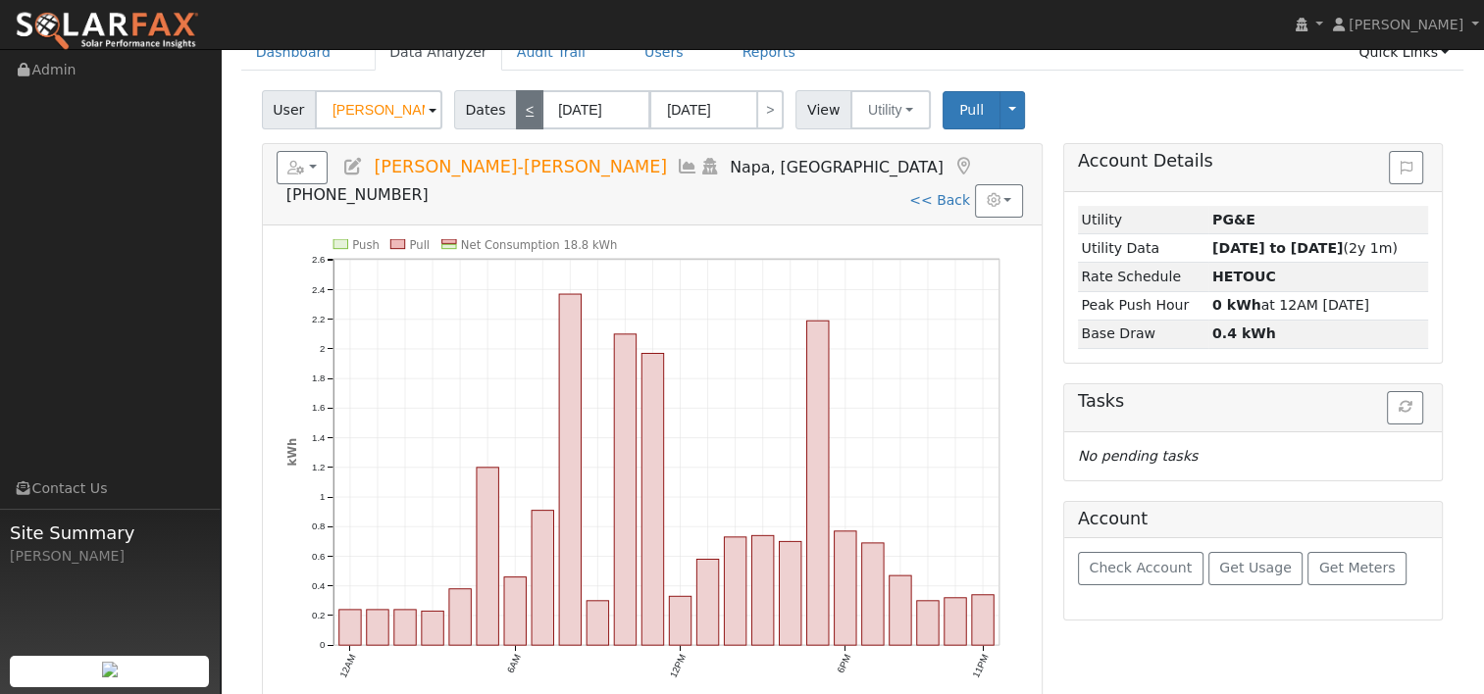
click at [522, 122] on link "<" at bounding box center [529, 109] width 27 height 39
type input "08/04/2025"
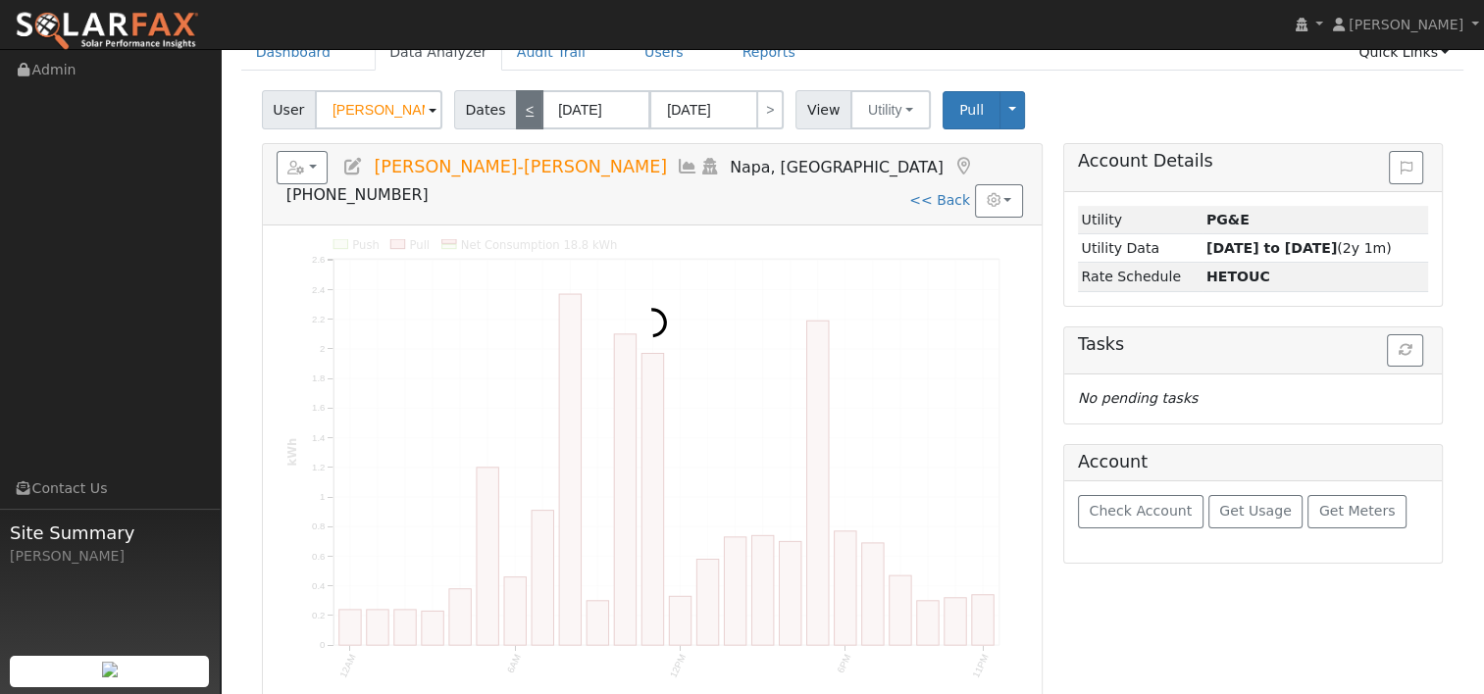
scroll to position [0, 0]
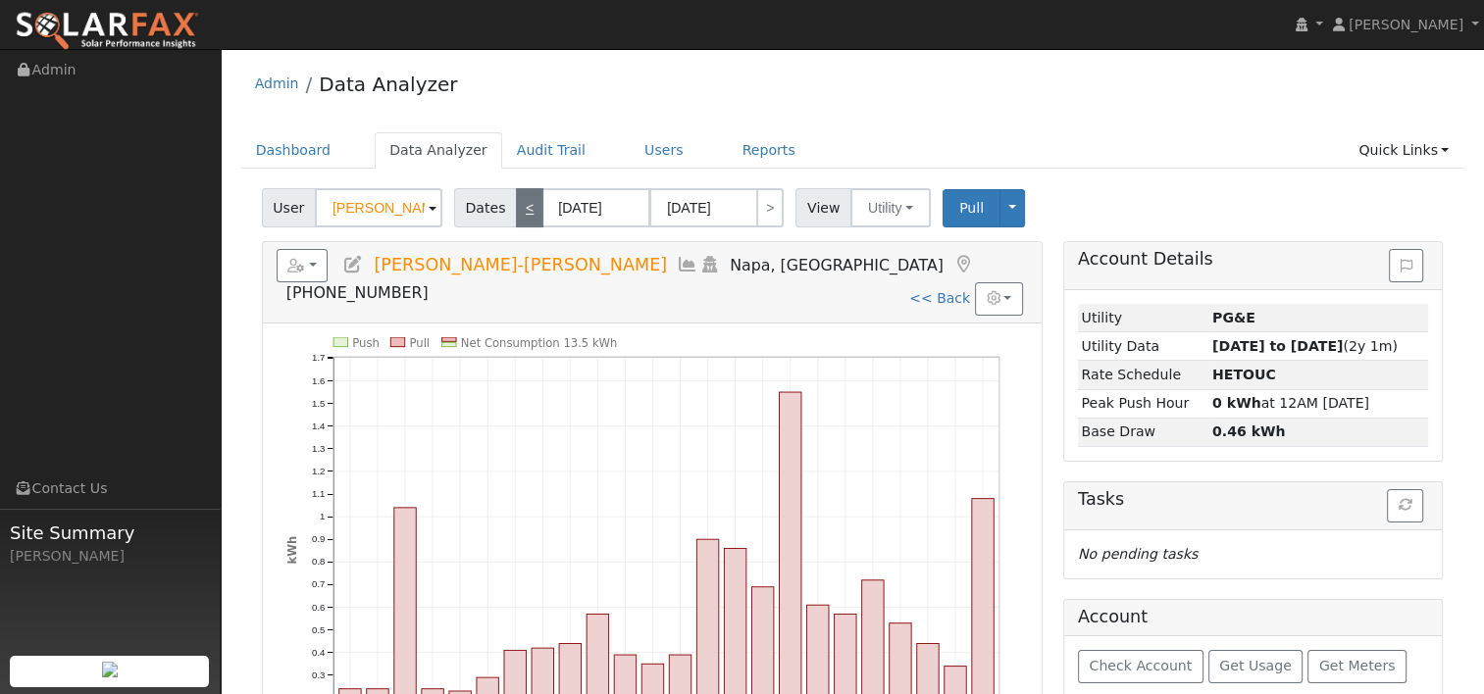
click at [522, 122] on div "Admin Data Analyzer Dashboard Data Analyzer Audit Trail Users Reports Quick Lin…" at bounding box center [853, 553] width 1244 height 989
click at [521, 222] on link "<" at bounding box center [529, 207] width 27 height 39
type input "08/03/2025"
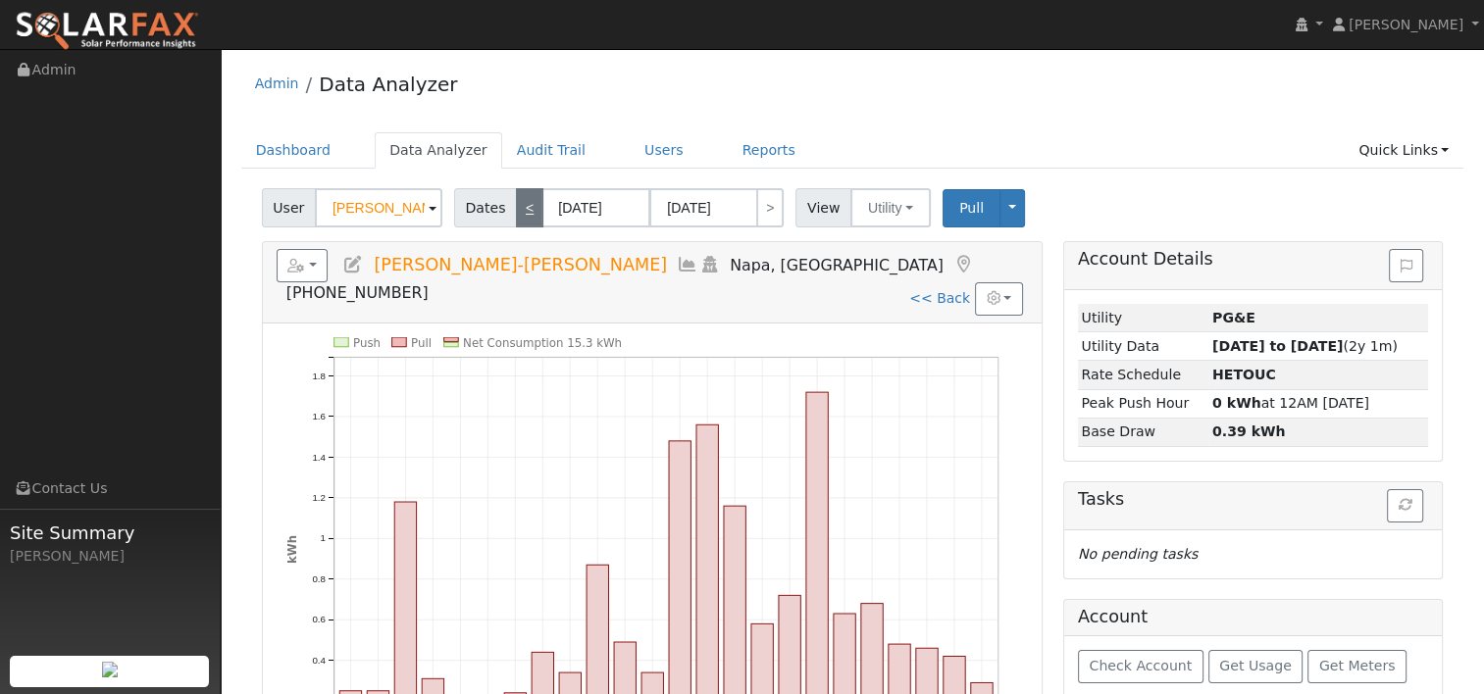
click at [521, 222] on link "<" at bounding box center [529, 207] width 27 height 39
type input "08/02/2025"
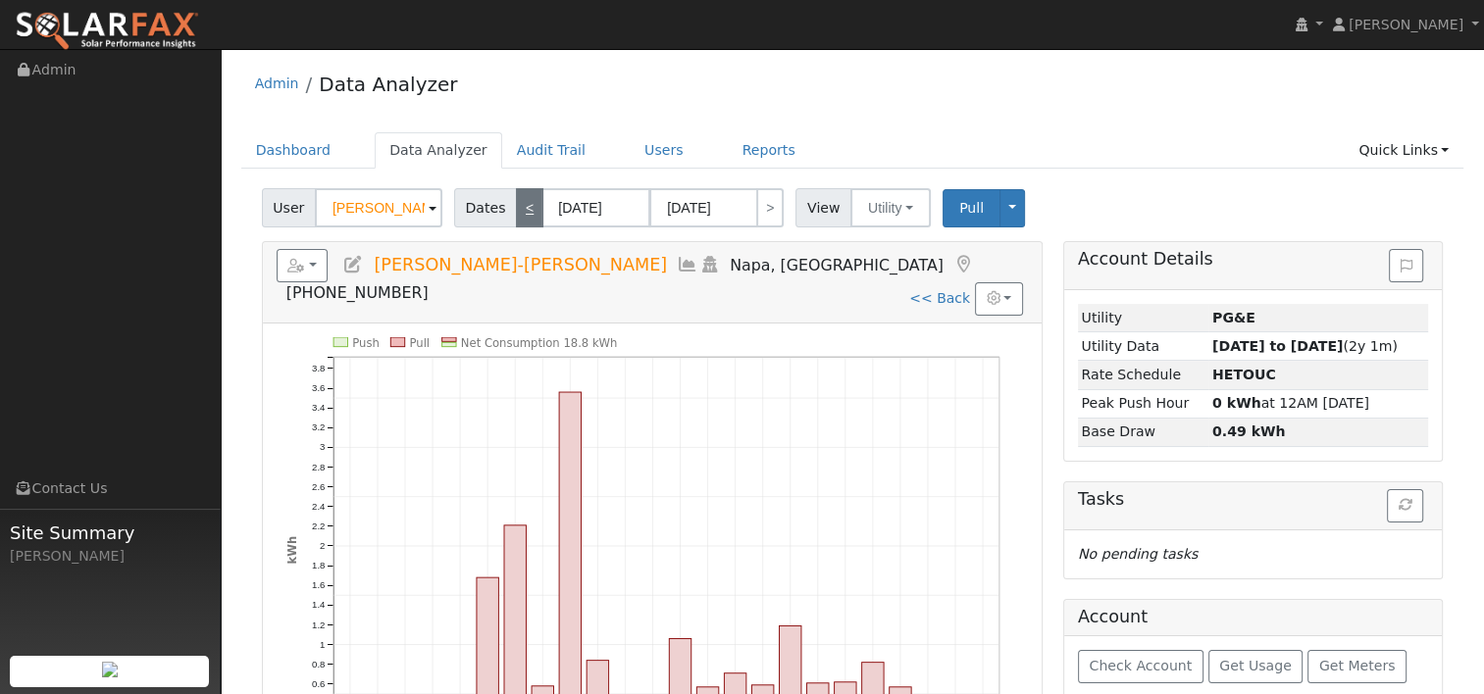
click at [521, 222] on link "<" at bounding box center [529, 207] width 27 height 39
type input "08/01/2025"
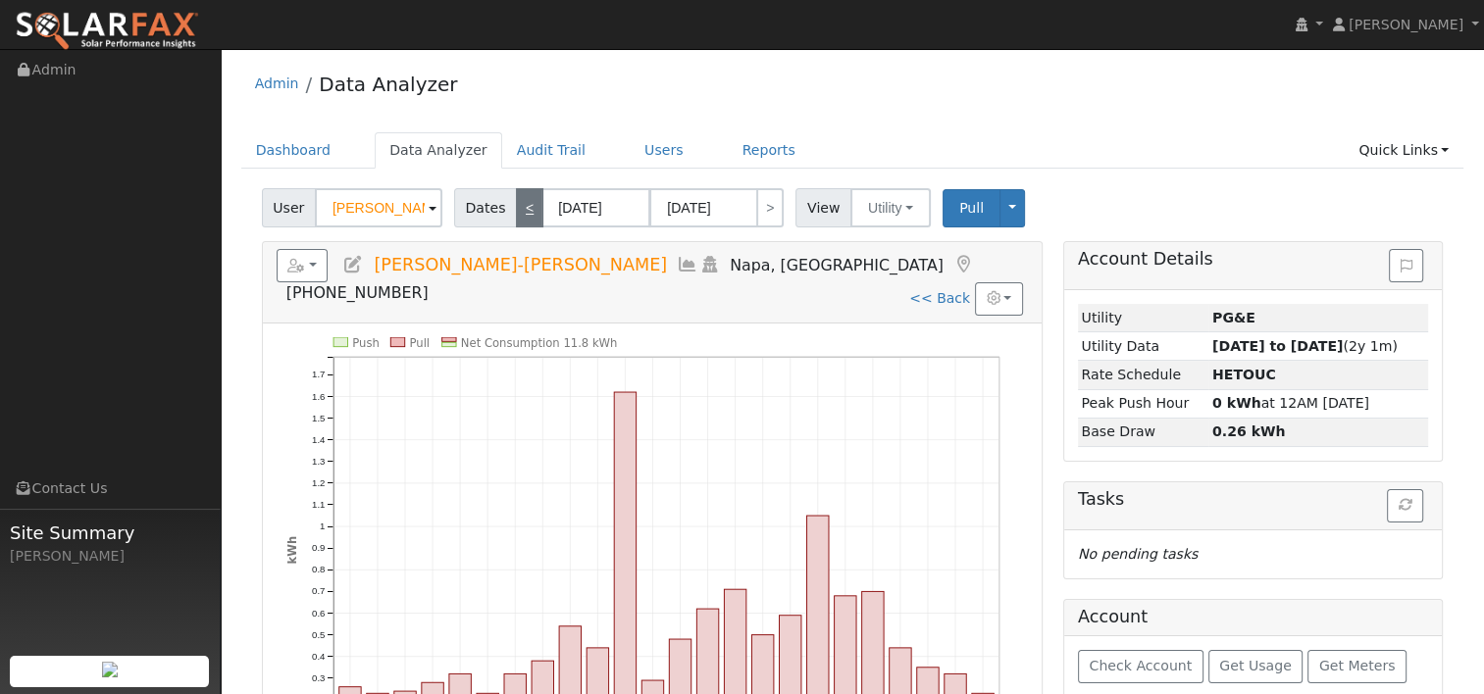
click at [521, 222] on link "<" at bounding box center [529, 207] width 27 height 39
type input "07/31/2025"
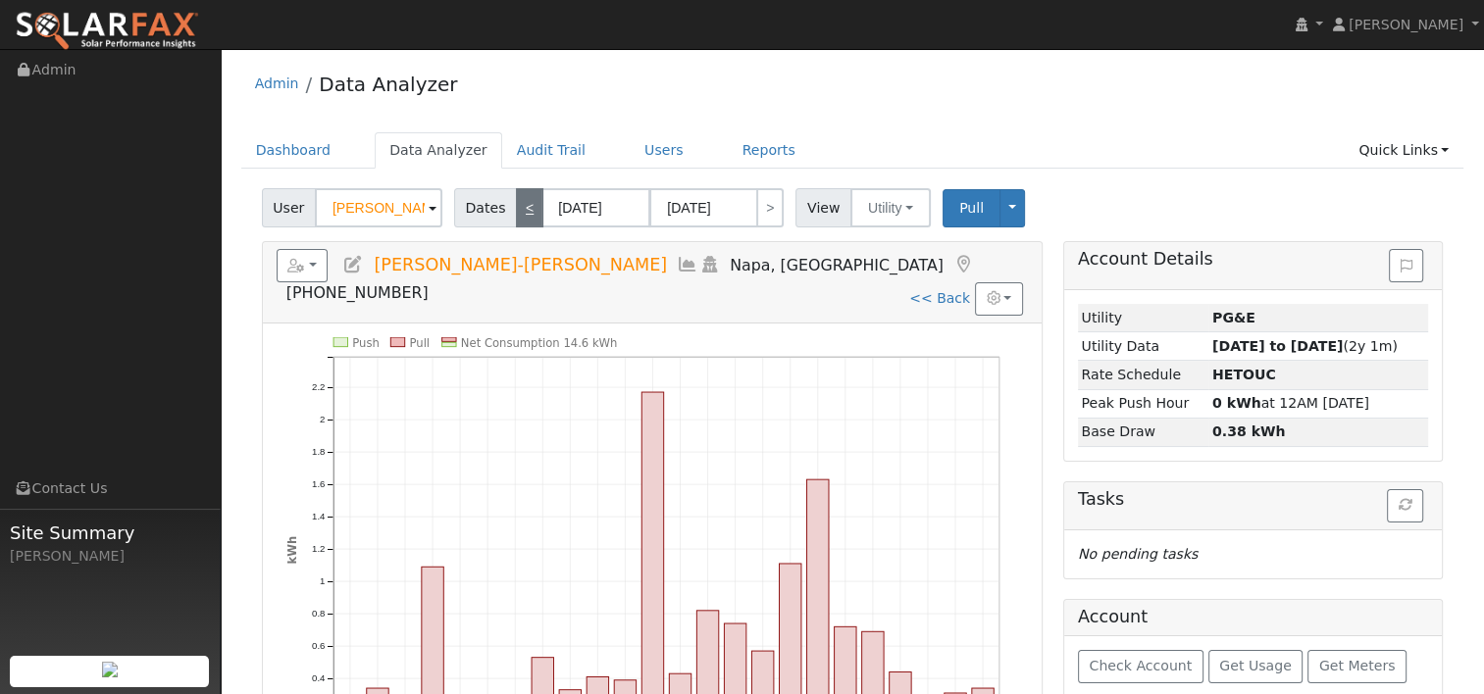
click at [521, 222] on link "<" at bounding box center [529, 207] width 27 height 39
type input "07/30/2025"
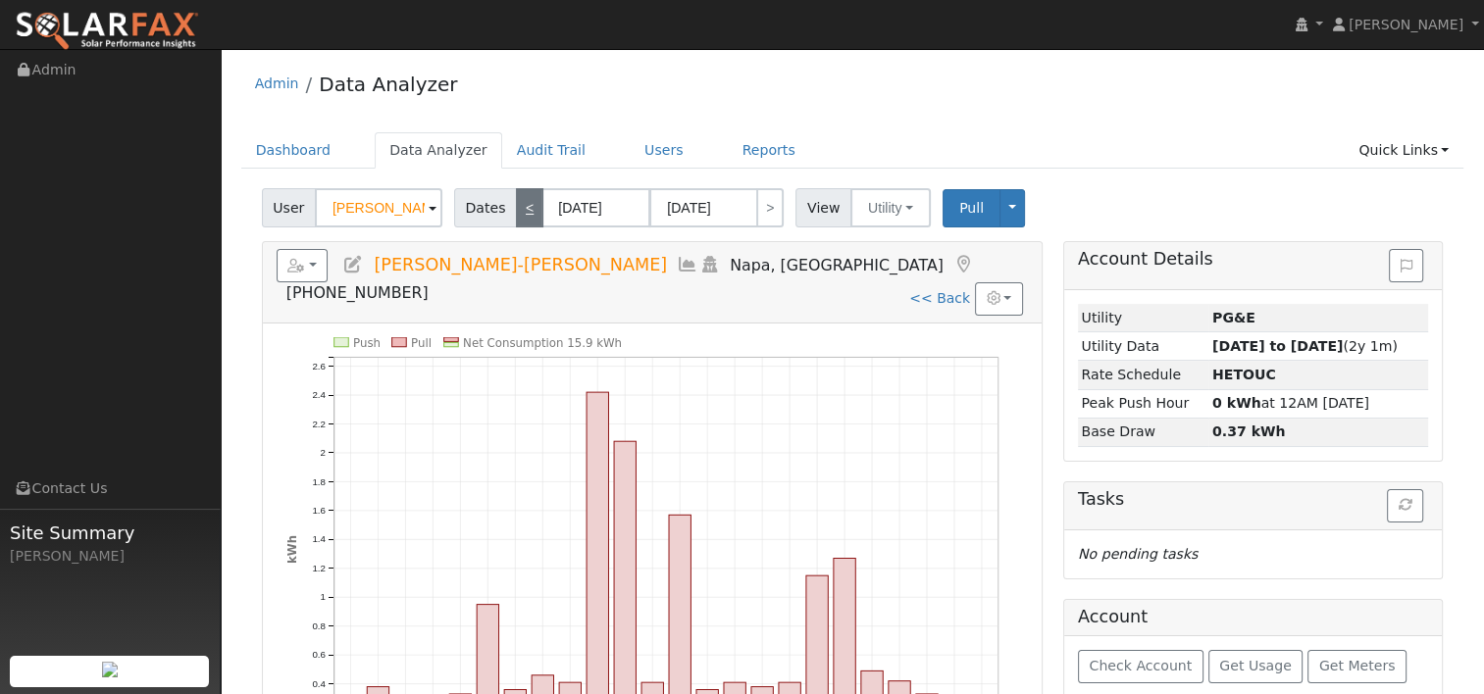
click at [521, 222] on link "<" at bounding box center [529, 207] width 27 height 39
type input "07/29/2025"
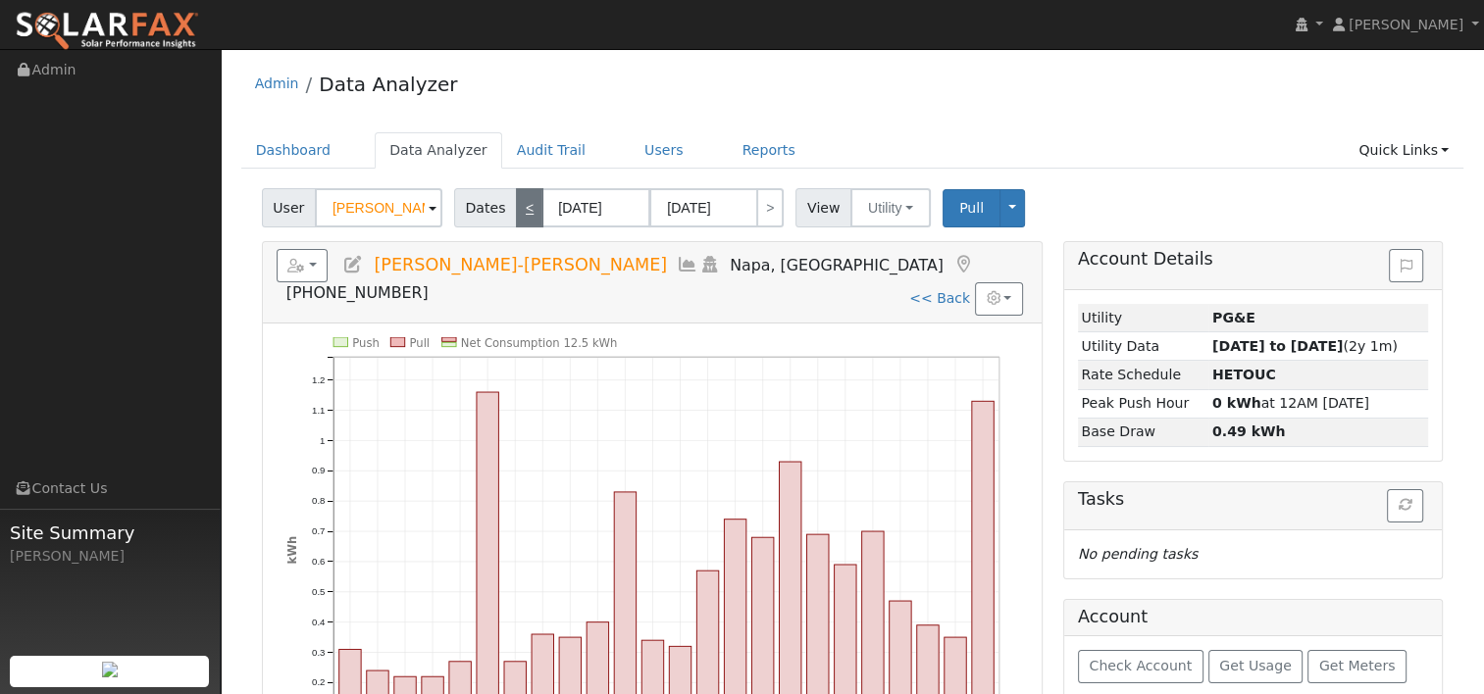
click at [521, 222] on link "<" at bounding box center [529, 207] width 27 height 39
type input "07/28/2025"
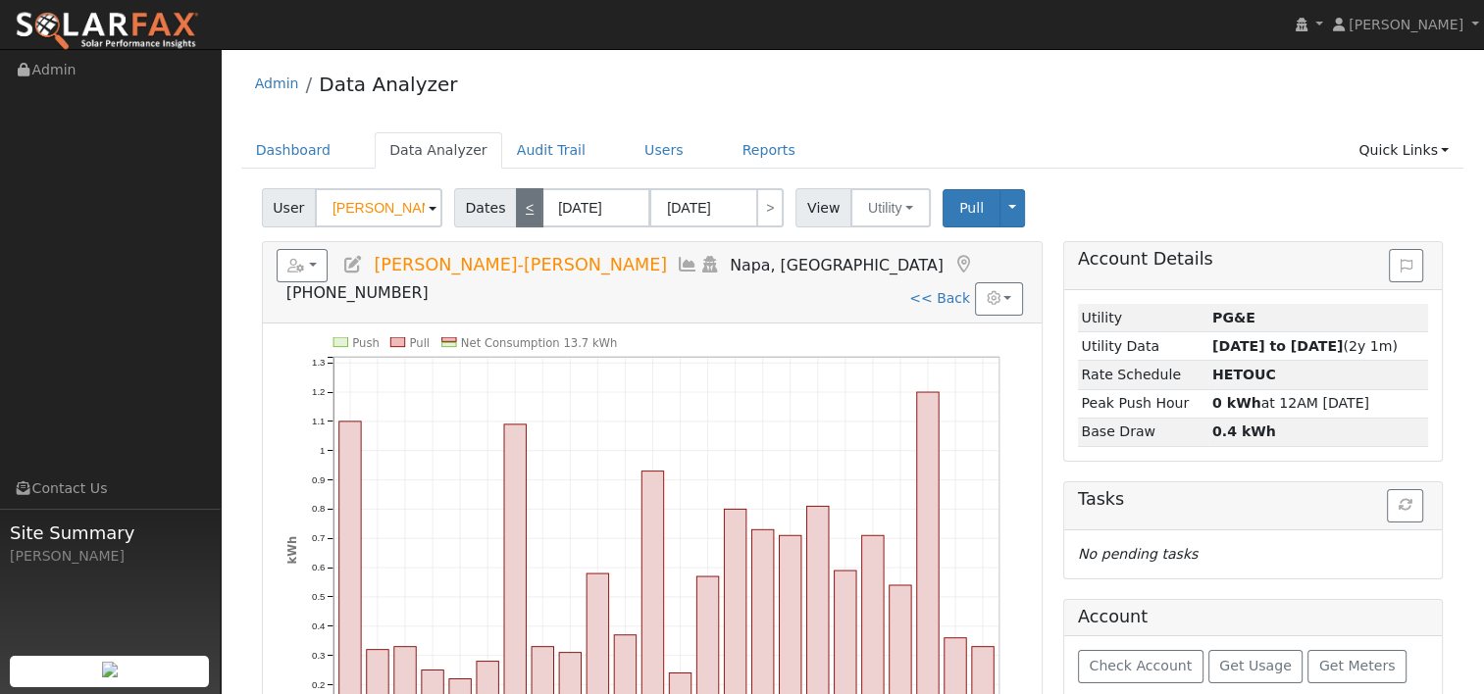
click at [521, 222] on link "<" at bounding box center [529, 207] width 27 height 39
type input "07/27/2025"
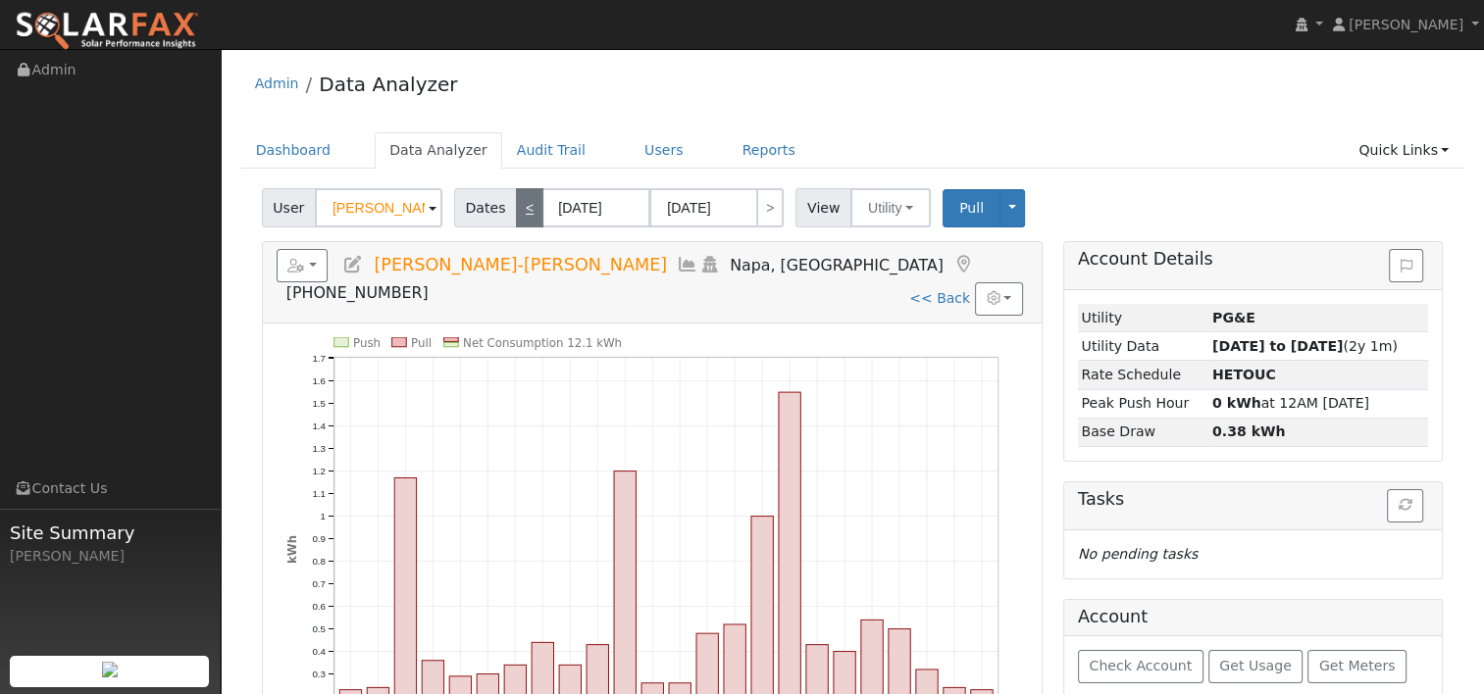
click at [521, 222] on link "<" at bounding box center [529, 207] width 27 height 39
type input "07/26/2025"
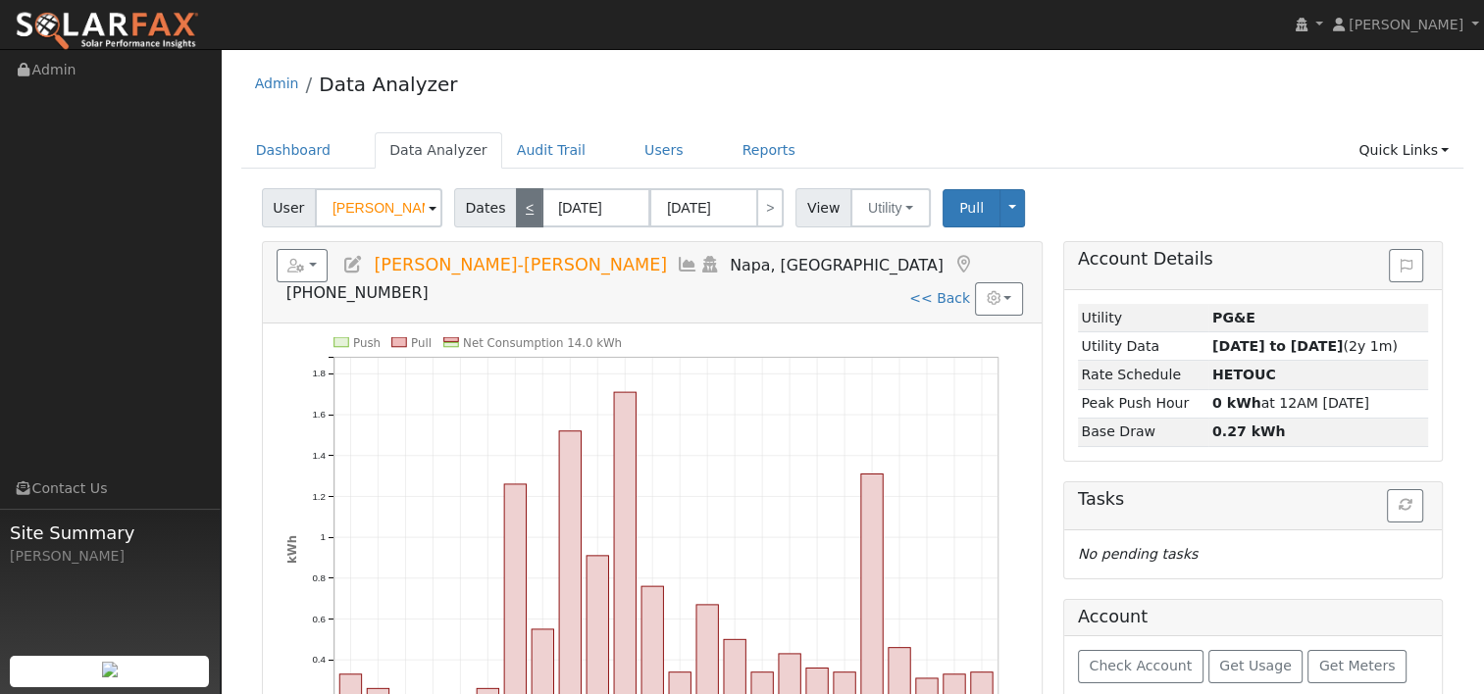
click at [521, 222] on link "<" at bounding box center [529, 207] width 27 height 39
type input "07/25/2025"
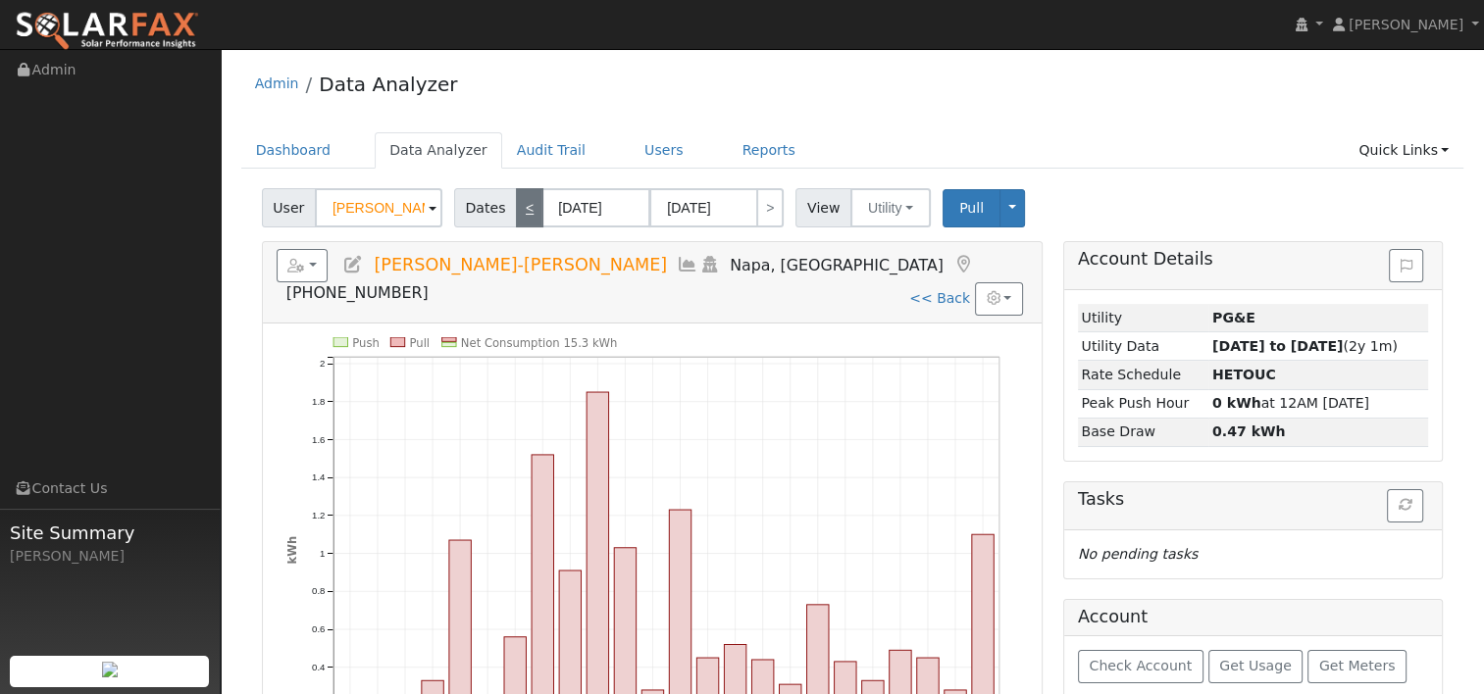
click at [521, 222] on link "<" at bounding box center [529, 207] width 27 height 39
type input "07/24/2025"
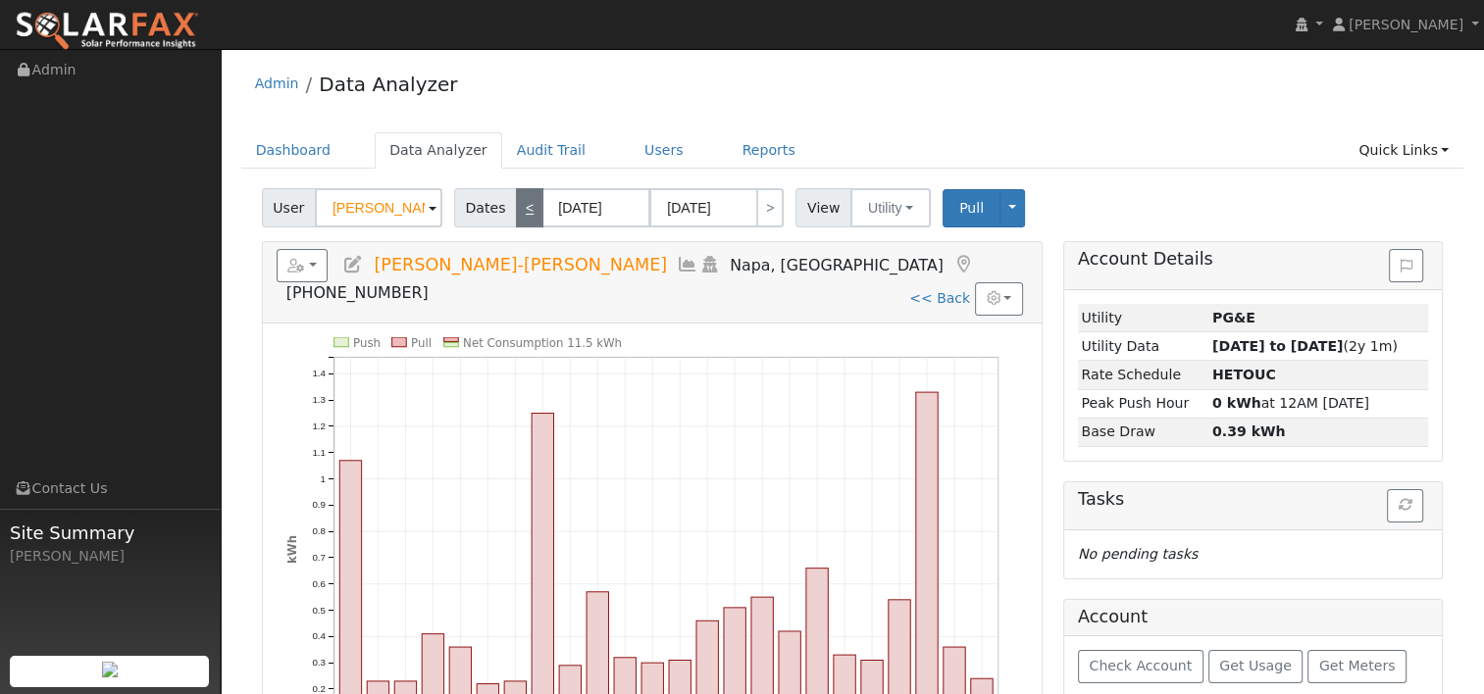
click at [516, 208] on link "<" at bounding box center [529, 207] width 27 height 39
type input "07/23/2025"
